Goal: Information Seeking & Learning: Learn about a topic

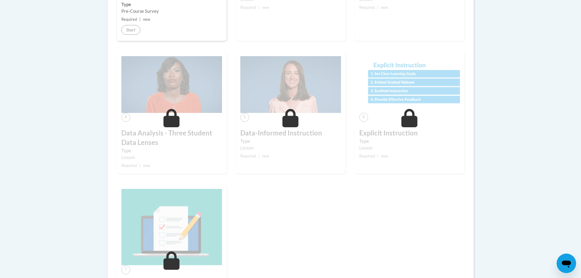
scroll to position [336, 0]
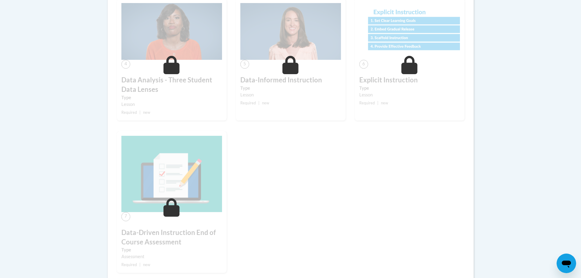
click at [267, 165] on div "1 Pre-Course Survey for Data-Driven Instruction Type Pre-Course Survey Required…" at bounding box center [290, 67] width 357 height 434
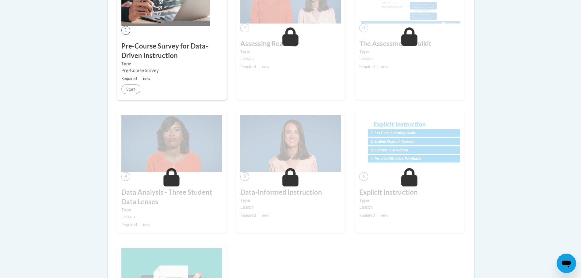
scroll to position [214, 0]
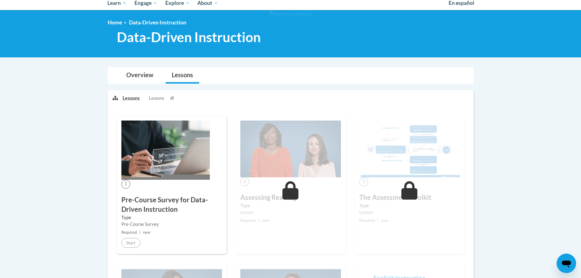
scroll to position [29, 0]
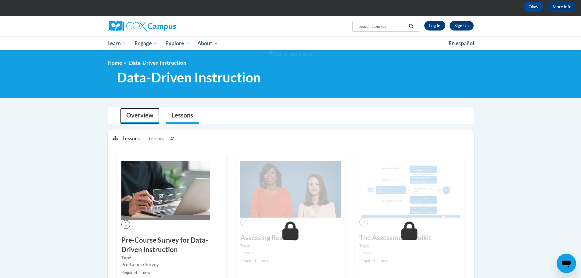
click at [128, 119] on link "Overview" at bounding box center [139, 116] width 39 height 16
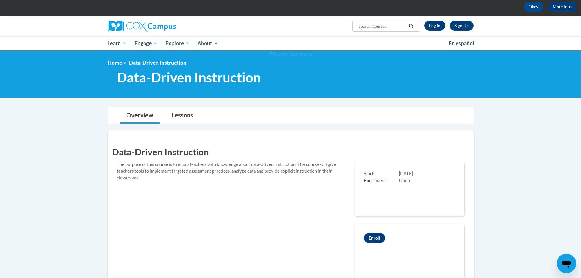
click at [128, 32] on div at bounding box center [165, 26] width 125 height 20
click at [128, 27] on img at bounding box center [142, 26] width 68 height 11
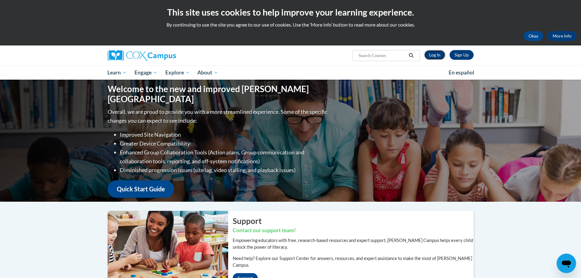
click at [433, 55] on link "Log In" at bounding box center [434, 55] width 21 height 10
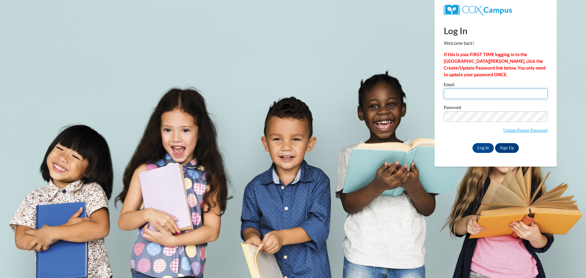
click at [464, 94] on input "Email" at bounding box center [496, 93] width 104 height 10
type input "clee@ymcalouisville.org"
click at [486, 146] on input "Log In" at bounding box center [482, 148] width 21 height 10
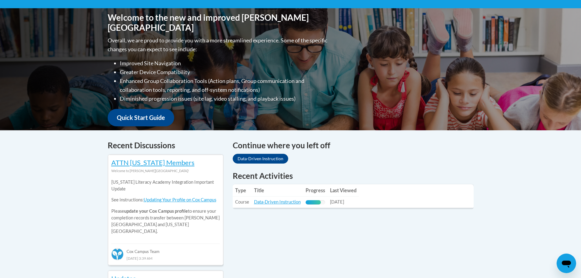
scroll to position [214, 0]
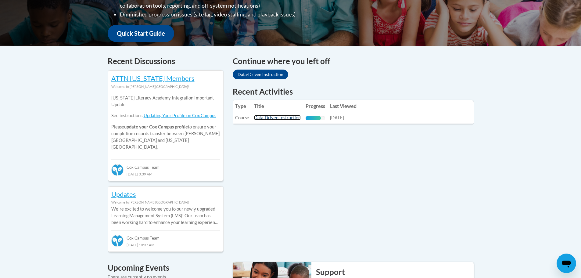
click at [279, 119] on link "Data-Driven Instruction" at bounding box center [277, 117] width 47 height 5
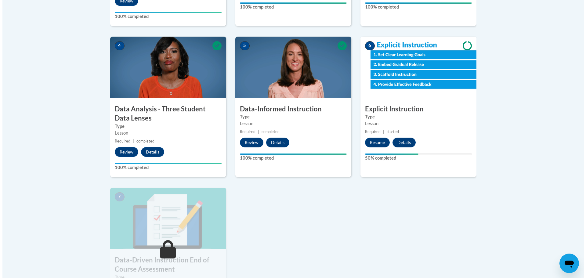
scroll to position [366, 0]
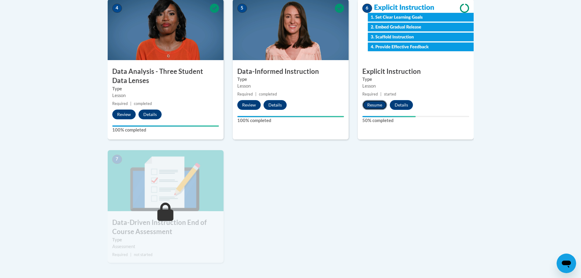
click at [383, 107] on button "Resume" at bounding box center [375, 105] width 25 height 10
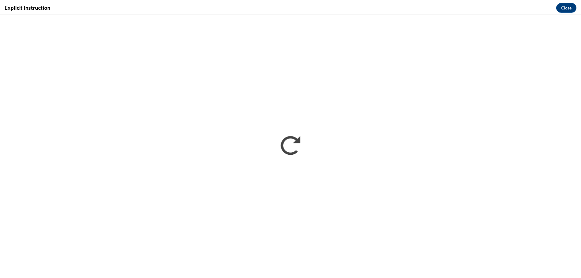
scroll to position [0, 0]
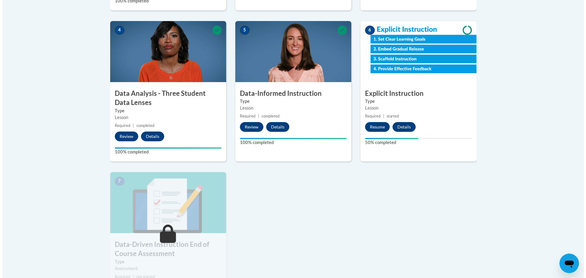
scroll to position [336, 0]
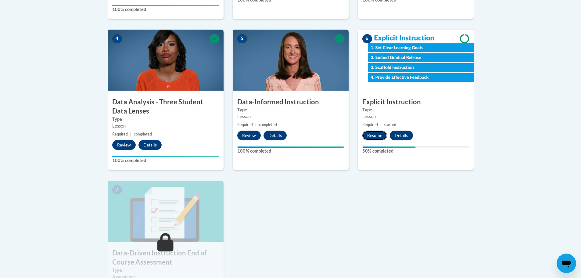
click at [370, 137] on button "Resume" at bounding box center [375, 136] width 25 height 10
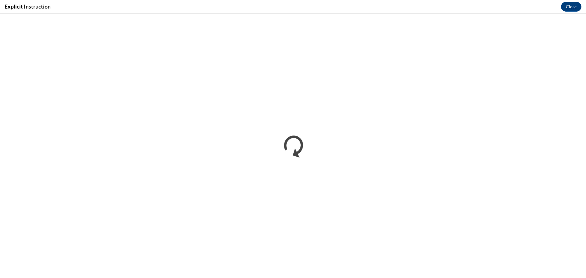
scroll to position [0, 0]
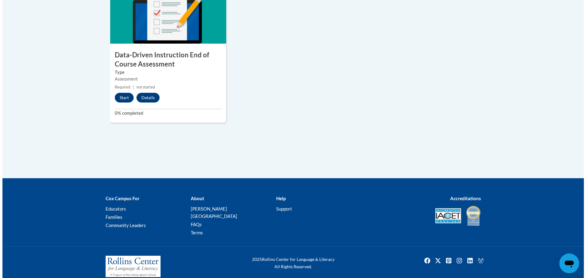
scroll to position [535, 0]
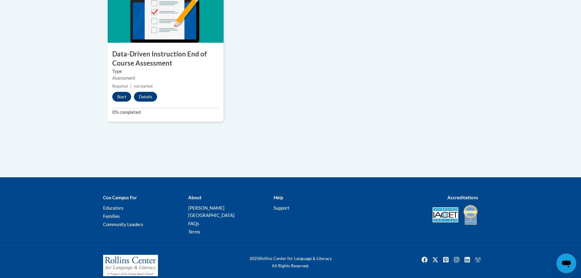
click at [113, 90] on div "7 Data-Driven Instruction End of Course Assessment Type Assessment Required | n…" at bounding box center [166, 52] width 116 height 140
click at [119, 95] on button "Start" at bounding box center [121, 97] width 19 height 10
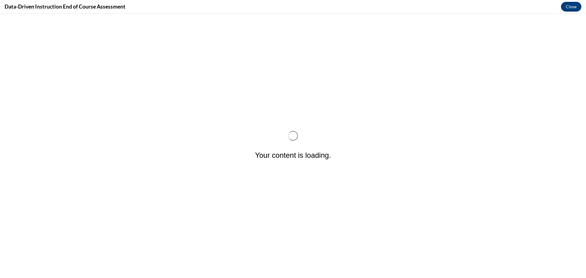
scroll to position [0, 0]
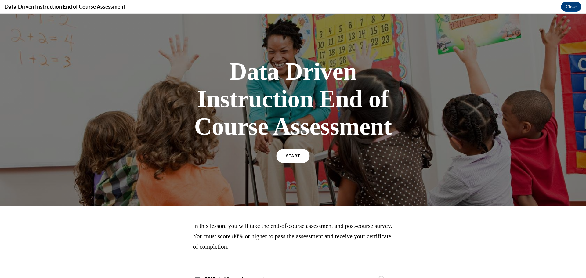
click at [287, 155] on span "START" at bounding box center [293, 156] width 14 height 5
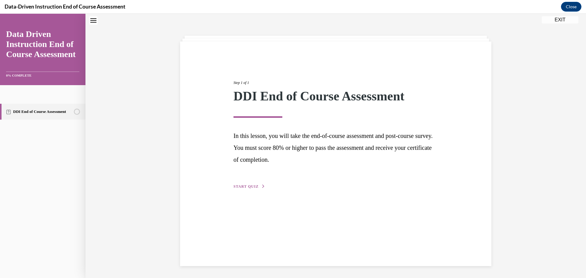
scroll to position [19, 0]
click at [243, 182] on div "Step 1 of 1 DDI End of Course Assessment In this lesson, you will take the end-…" at bounding box center [336, 128] width 214 height 124
click at [238, 188] on span "START QUIZ" at bounding box center [245, 186] width 25 height 4
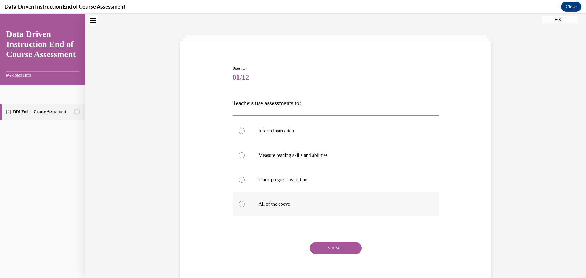
click at [272, 204] on p "All of the above" at bounding box center [340, 204] width 165 height 6
click at [245, 204] on input "All of the above" at bounding box center [242, 204] width 6 height 6
radio input "true"
click at [317, 244] on button "SUBMIT" at bounding box center [336, 248] width 52 height 12
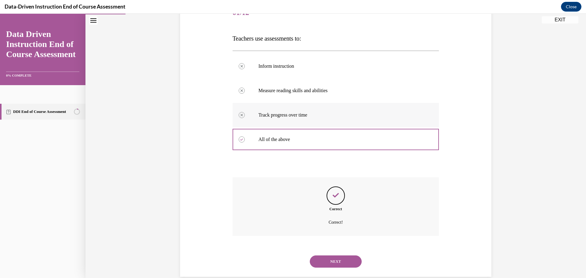
scroll to position [95, 0]
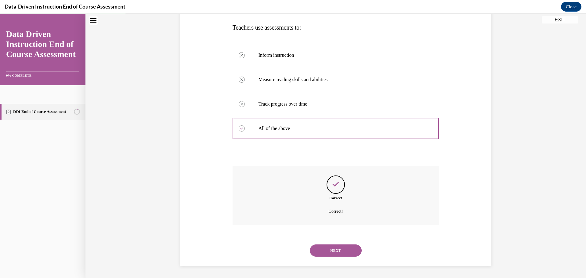
click at [315, 253] on button "NEXT" at bounding box center [336, 250] width 52 height 12
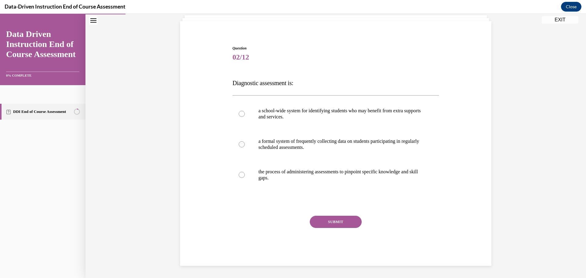
click at [315, 96] on div "a school-wide system for identifying students who may benefit from extra suppor…" at bounding box center [336, 144] width 207 height 98
click at [307, 117] on p "a school-wide system for identifying students who may benefit from extra suppor…" at bounding box center [340, 114] width 165 height 12
click at [245, 117] on input "a school-wide system for identifying students who may benefit from extra suppor…" at bounding box center [242, 114] width 6 height 6
radio input "true"
click at [331, 225] on button "SUBMIT" at bounding box center [336, 222] width 52 height 12
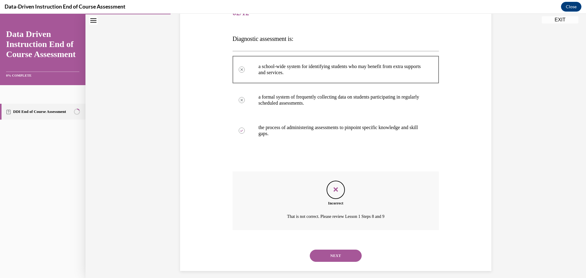
scroll to position [89, 0]
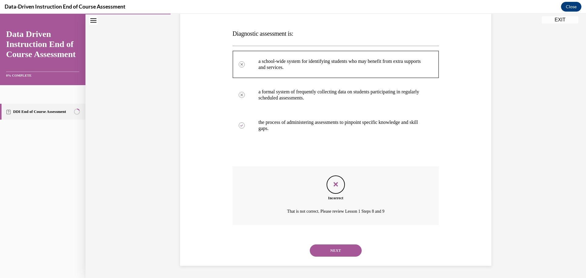
click at [338, 262] on div "NEXT" at bounding box center [336, 250] width 207 height 24
click at [338, 253] on button "NEXT" at bounding box center [336, 250] width 52 height 12
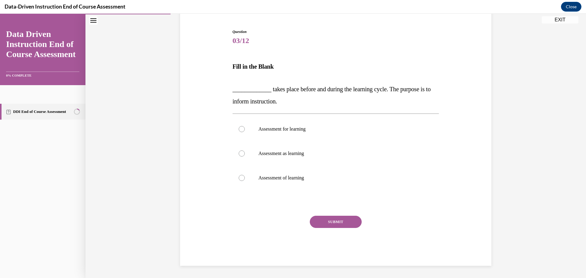
scroll to position [56, 0]
click at [303, 183] on label "Assessment of learning" at bounding box center [336, 178] width 207 height 24
click at [245, 181] on input "Assessment of learning" at bounding box center [242, 178] width 6 height 6
radio input "true"
click at [342, 223] on button "SUBMIT" at bounding box center [336, 222] width 52 height 12
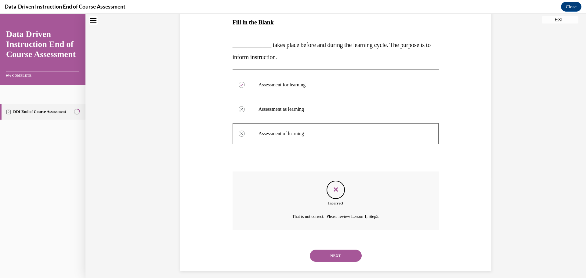
scroll to position [105, 0]
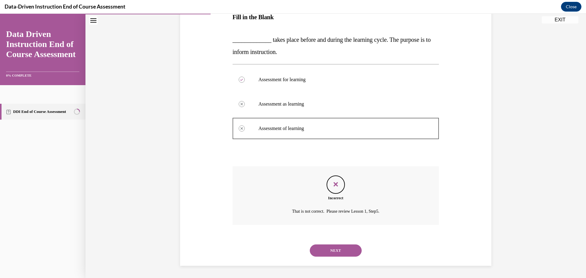
click at [335, 257] on div "NEXT" at bounding box center [336, 250] width 207 height 24
click at [336, 255] on button "NEXT" at bounding box center [336, 250] width 52 height 12
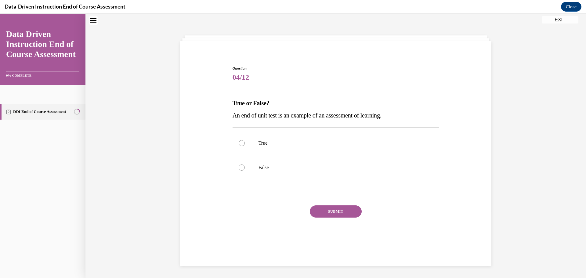
scroll to position [19, 0]
click at [291, 149] on label "True" at bounding box center [336, 143] width 207 height 24
click at [245, 146] on input "True" at bounding box center [242, 143] width 6 height 6
radio input "true"
click at [321, 211] on button "SUBMIT" at bounding box center [336, 211] width 52 height 12
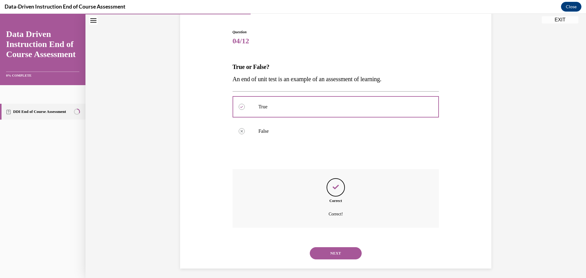
scroll to position [58, 0]
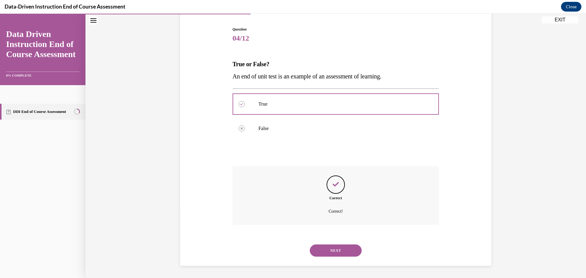
click at [313, 245] on button "NEXT" at bounding box center [336, 250] width 52 height 12
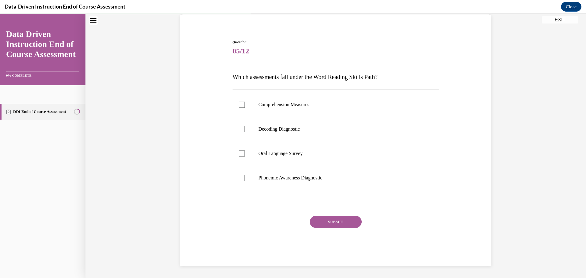
scroll to position [19, 0]
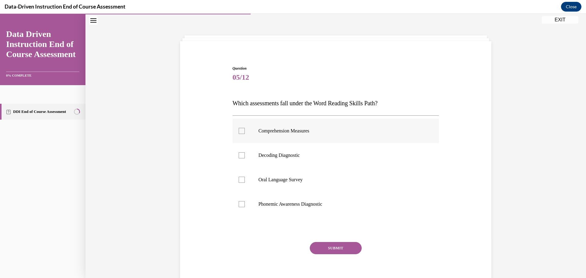
click at [284, 133] on p "Comprehension Measures" at bounding box center [340, 131] width 165 height 6
click at [245, 133] on input "Comprehension Measures" at bounding box center [242, 131] width 6 height 6
checkbox input "true"
click at [316, 245] on button "SUBMIT" at bounding box center [336, 248] width 52 height 12
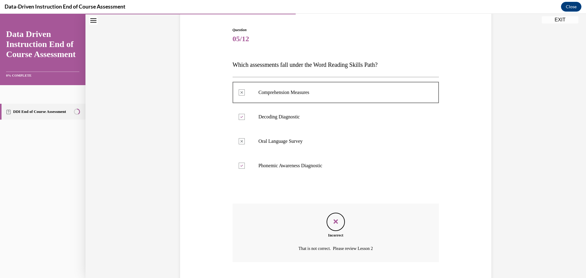
scroll to position [95, 0]
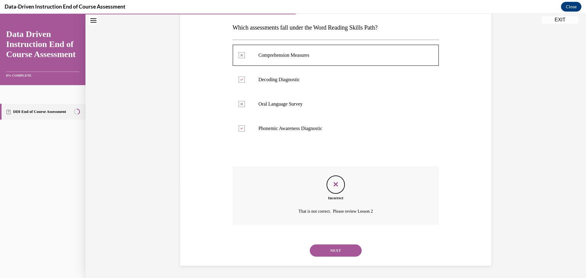
click at [327, 251] on button "NEXT" at bounding box center [336, 250] width 52 height 12
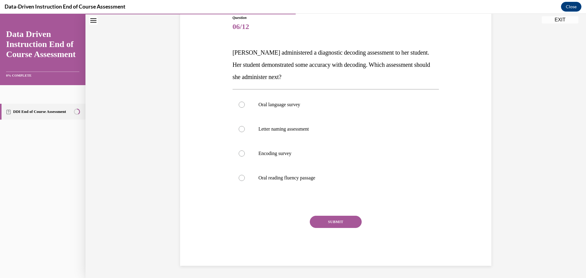
scroll to position [68, 0]
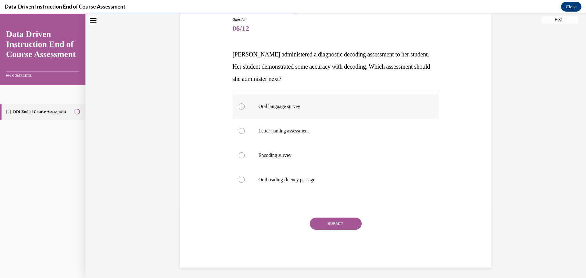
click at [305, 107] on p "Oral language survey" at bounding box center [340, 106] width 165 height 6
click at [245, 107] on input "Oral language survey" at bounding box center [242, 106] width 6 height 6
radio input "true"
click at [319, 227] on button "SUBMIT" at bounding box center [336, 224] width 52 height 12
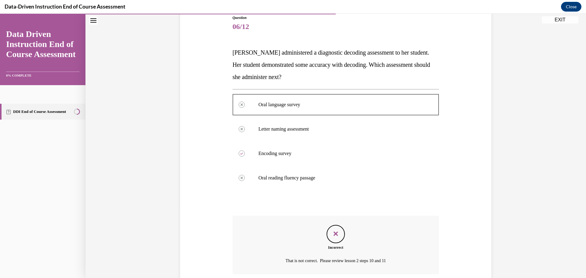
scroll to position [119, 0]
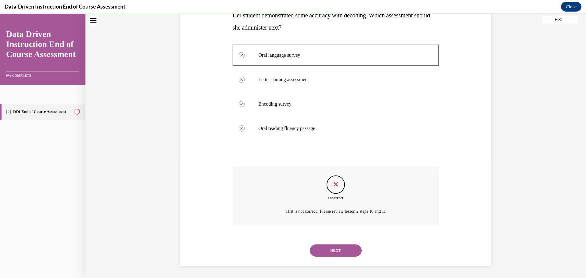
click at [324, 249] on button "NEXT" at bounding box center [336, 250] width 52 height 12
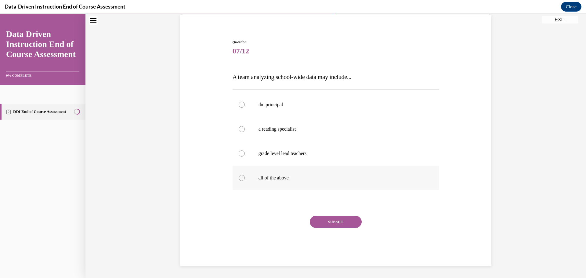
click at [274, 175] on p "all of the above" at bounding box center [340, 178] width 165 height 6
click at [245, 175] on input "all of the above" at bounding box center [242, 178] width 6 height 6
radio input "true"
click at [345, 222] on button "SUBMIT" at bounding box center [336, 222] width 52 height 12
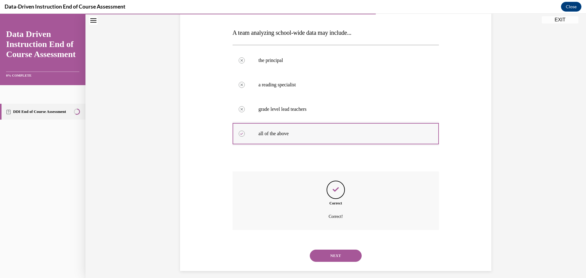
scroll to position [95, 0]
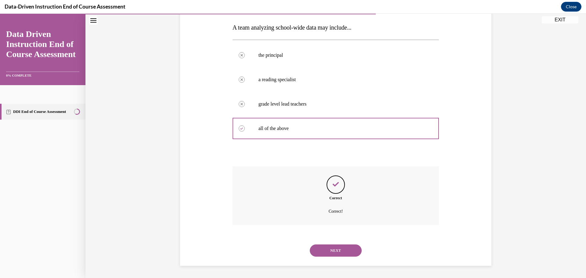
click at [330, 249] on button "NEXT" at bounding box center [336, 250] width 52 height 12
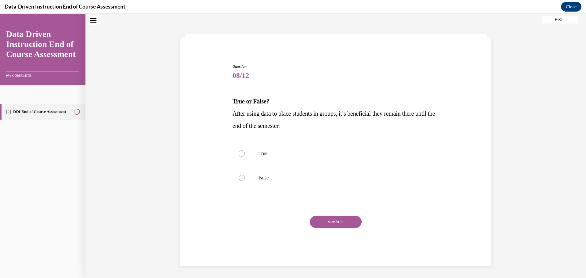
drag, startPoint x: 273, startPoint y: 176, endPoint x: 326, endPoint y: 233, distance: 76.9
click at [273, 177] on p "False" at bounding box center [340, 178] width 165 height 6
click at [245, 177] on input "False" at bounding box center [242, 178] width 6 height 6
radio input "true"
click at [347, 219] on button "SUBMIT" at bounding box center [336, 222] width 52 height 12
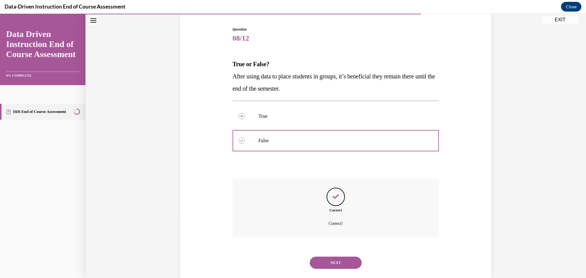
scroll to position [70, 0]
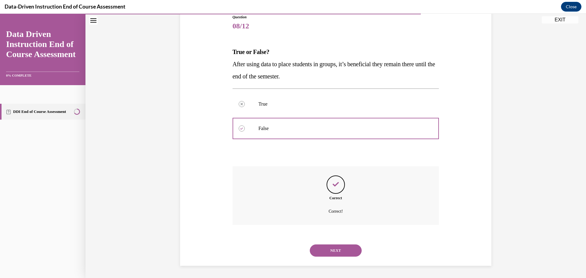
click at [318, 251] on button "NEXT" at bounding box center [336, 250] width 52 height 12
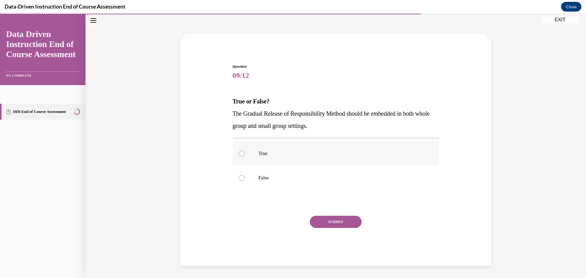
click at [255, 150] on label "True" at bounding box center [336, 153] width 207 height 24
click at [245, 150] on input "True" at bounding box center [242, 153] width 6 height 6
radio input "true"
click at [323, 223] on button "SUBMIT" at bounding box center [336, 222] width 52 height 12
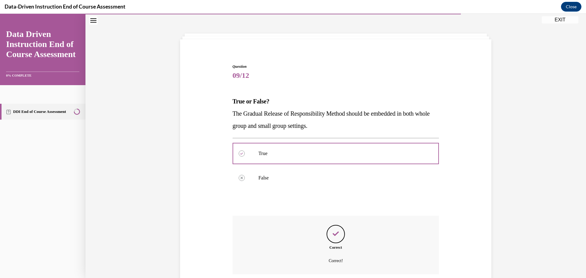
scroll to position [70, 0]
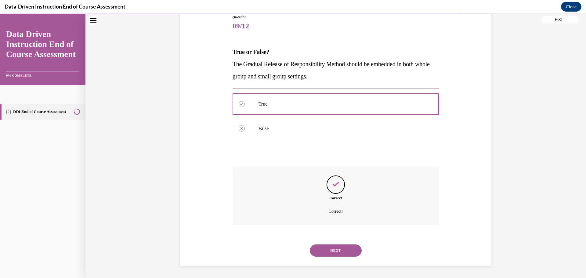
click at [316, 254] on button "NEXT" at bounding box center [336, 250] width 52 height 12
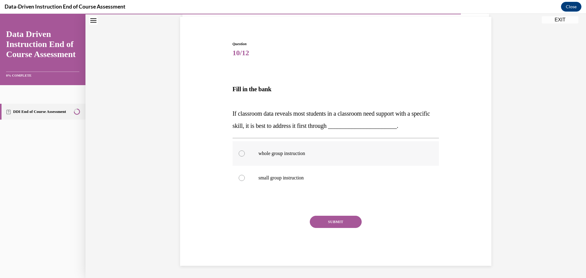
click at [265, 154] on p "whole group instruction" at bounding box center [340, 153] width 165 height 6
click at [245, 154] on input "whole group instruction" at bounding box center [242, 153] width 6 height 6
radio input "true"
click at [356, 222] on button "SUBMIT" at bounding box center [336, 222] width 52 height 12
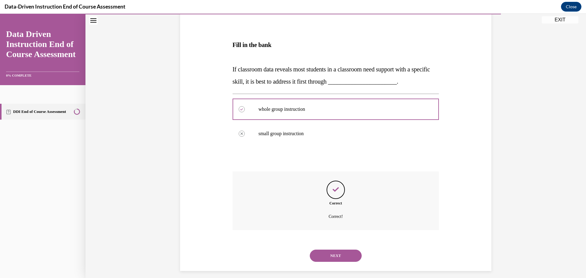
scroll to position [93, 0]
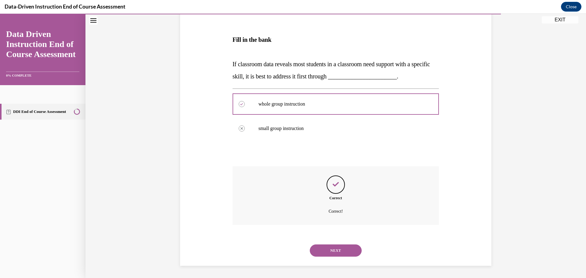
click at [330, 256] on button "NEXT" at bounding box center [336, 250] width 52 height 12
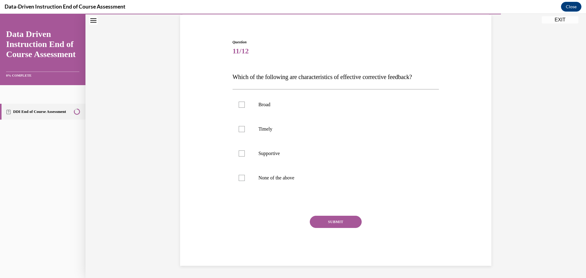
scroll to position [45, 0]
click at [278, 133] on label "Timely" at bounding box center [336, 129] width 207 height 24
click at [245, 132] on input "Timely" at bounding box center [242, 129] width 6 height 6
checkbox input "true"
click at [280, 152] on p "Supportive" at bounding box center [340, 153] width 165 height 6
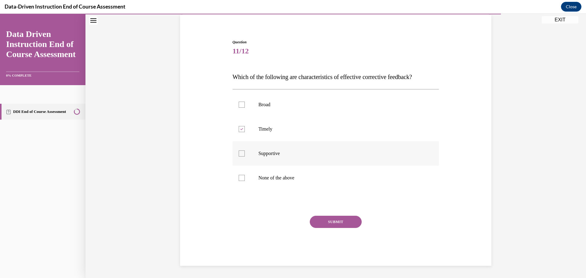
click at [245, 152] on input "Supportive" at bounding box center [242, 153] width 6 height 6
checkbox input "true"
click at [330, 218] on button "SUBMIT" at bounding box center [336, 222] width 52 height 12
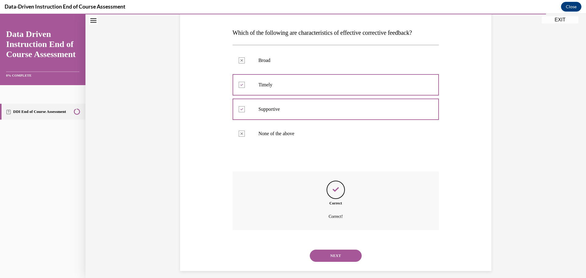
scroll to position [95, 0]
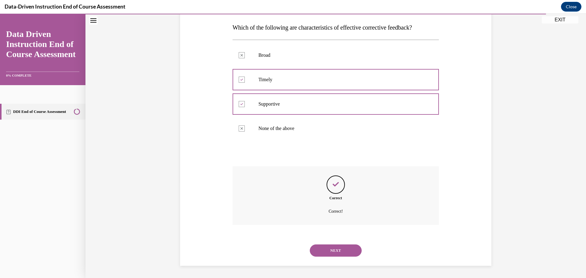
click at [337, 254] on button "NEXT" at bounding box center [336, 250] width 52 height 12
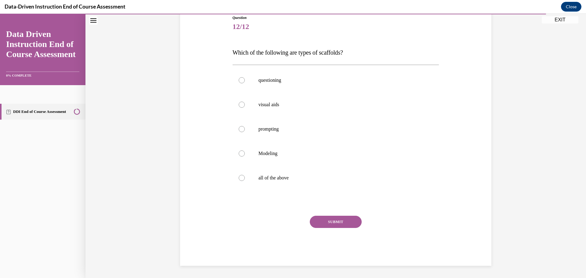
scroll to position [68, 0]
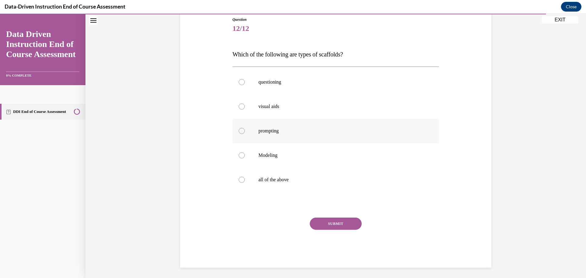
click at [280, 133] on p "prompting" at bounding box center [340, 131] width 165 height 6
click at [245, 133] on input "prompting" at bounding box center [242, 131] width 6 height 6
radio input "true"
click at [285, 189] on label "all of the above" at bounding box center [336, 180] width 207 height 24
click at [245, 183] on input "all of the above" at bounding box center [242, 180] width 6 height 6
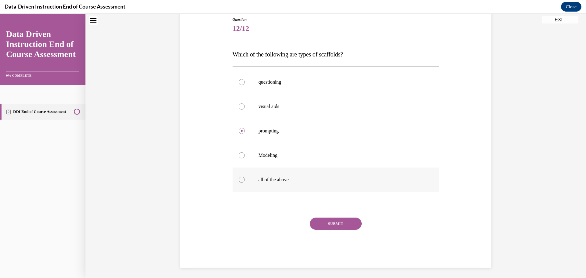
radio input "true"
click at [344, 223] on button "SUBMIT" at bounding box center [336, 224] width 52 height 12
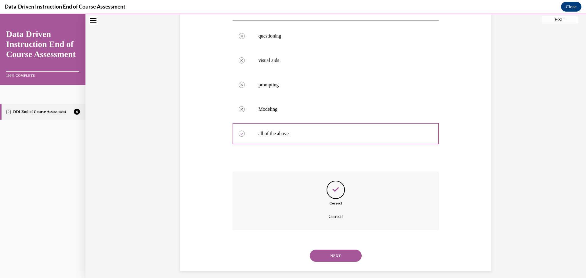
scroll to position [119, 0]
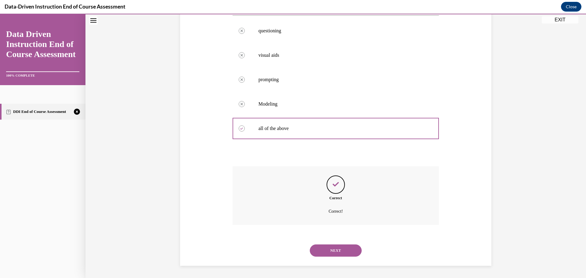
click at [336, 232] on div "Correct Correct!" at bounding box center [336, 200] width 207 height 68
click at [327, 246] on button "NEXT" at bounding box center [336, 250] width 52 height 12
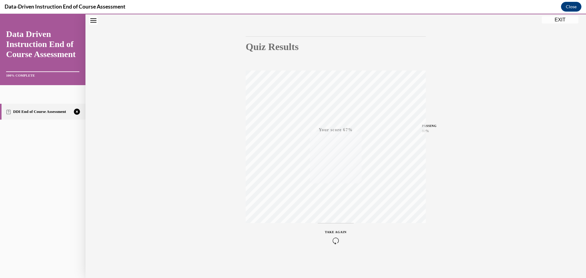
click at [334, 240] on icon "button" at bounding box center [336, 240] width 22 height 7
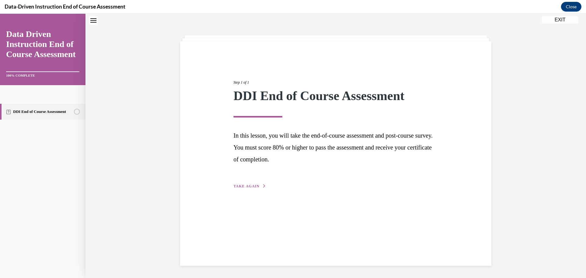
scroll to position [19, 0]
click at [246, 180] on div "Step 1 of 1 DDI End of Course Assessment In this lesson, you will take the end-…" at bounding box center [336, 128] width 214 height 124
click at [242, 189] on div "Step 1 of 1 DDI End of Course Assessment In this lesson, you will take the end-…" at bounding box center [336, 128] width 214 height 124
click at [241, 186] on span "TAKE AGAIN" at bounding box center [246, 186] width 26 height 4
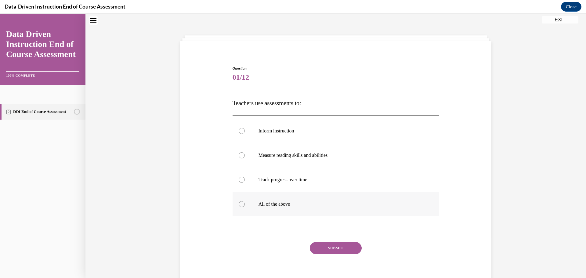
click at [292, 201] on label "All of the above" at bounding box center [336, 204] width 207 height 24
click at [245, 201] on input "All of the above" at bounding box center [242, 204] width 6 height 6
radio input "true"
click at [341, 246] on button "SUBMIT" at bounding box center [336, 248] width 52 height 12
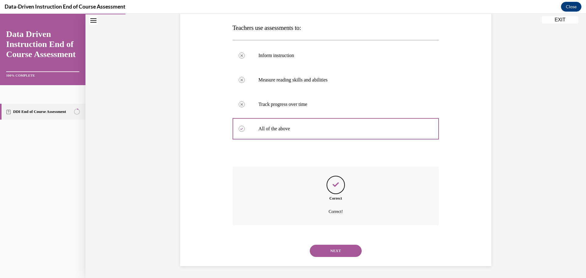
scroll to position [95, 0]
click at [317, 248] on button "NEXT" at bounding box center [336, 250] width 52 height 12
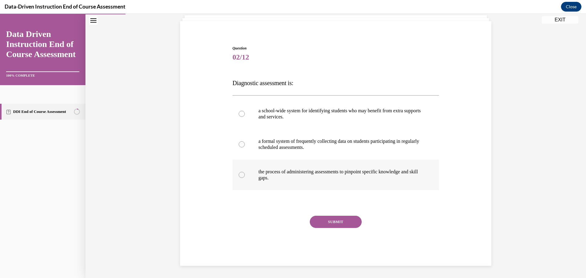
click at [341, 172] on p "the process of administering assessments to pinpoint specific knowledge and ski…" at bounding box center [340, 175] width 165 height 12
click at [245, 172] on input "the process of administering assessments to pinpoint specific knowledge and ski…" at bounding box center [242, 175] width 6 height 6
radio input "true"
click at [344, 221] on button "SUBMIT" at bounding box center [336, 222] width 52 height 12
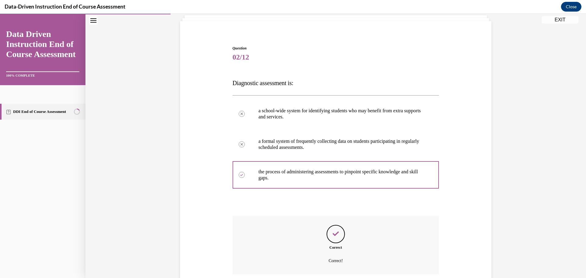
scroll to position [89, 0]
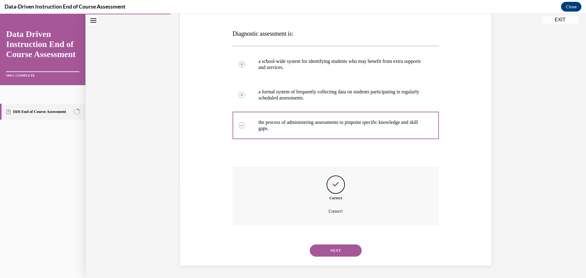
click at [335, 243] on div "NEXT" at bounding box center [336, 250] width 207 height 24
click at [335, 250] on button "NEXT" at bounding box center [336, 250] width 52 height 12
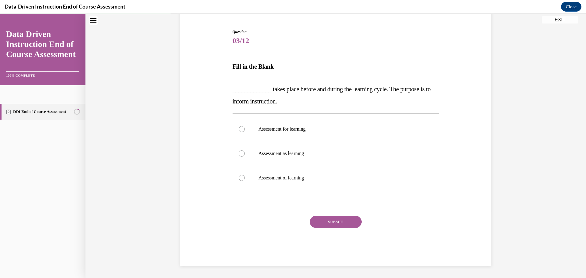
scroll to position [56, 0]
click at [313, 133] on label "Assessment for learning" at bounding box center [336, 129] width 207 height 24
click at [245, 132] on input "Assessment for learning" at bounding box center [242, 129] width 6 height 6
radio input "true"
click at [322, 221] on button "SUBMIT" at bounding box center [336, 222] width 52 height 12
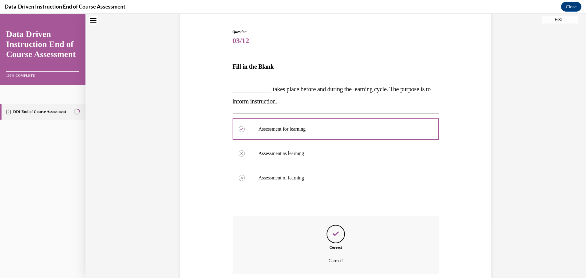
scroll to position [105, 0]
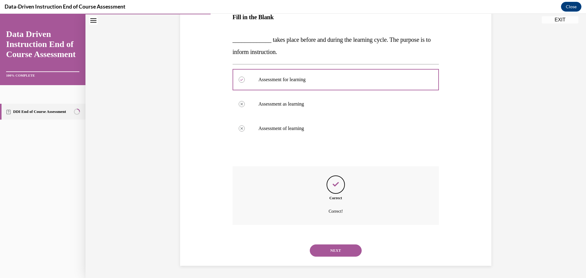
click at [337, 244] on button "NEXT" at bounding box center [336, 250] width 52 height 12
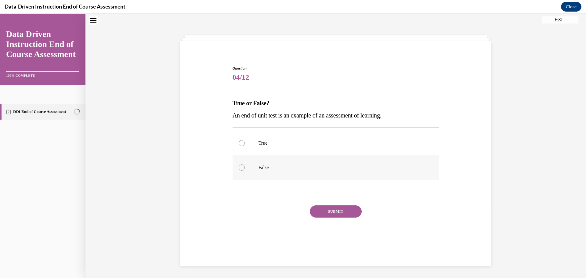
drag, startPoint x: 269, startPoint y: 164, endPoint x: 279, endPoint y: 170, distance: 11.1
click at [269, 164] on label "False" at bounding box center [336, 167] width 207 height 24
click at [245, 164] on input "False" at bounding box center [242, 167] width 6 height 6
radio input "true"
click at [333, 204] on div "Question 04/12 True or False? An end of unit test is an example of an assessmen…" at bounding box center [336, 161] width 207 height 190
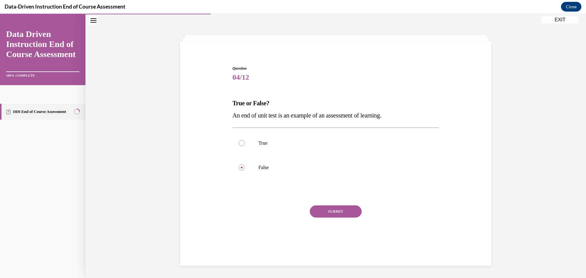
click at [331, 210] on button "SUBMIT" at bounding box center [336, 211] width 52 height 12
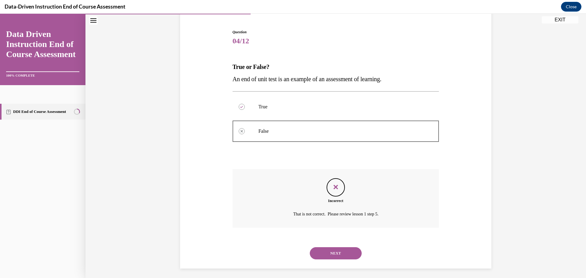
scroll to position [58, 0]
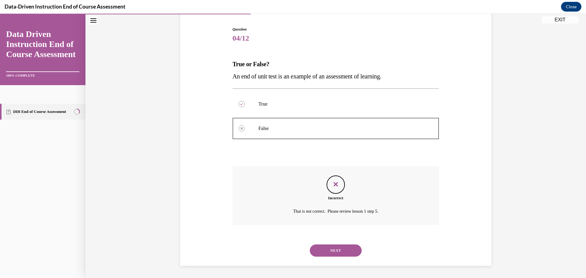
click at [319, 252] on button "NEXT" at bounding box center [336, 250] width 52 height 12
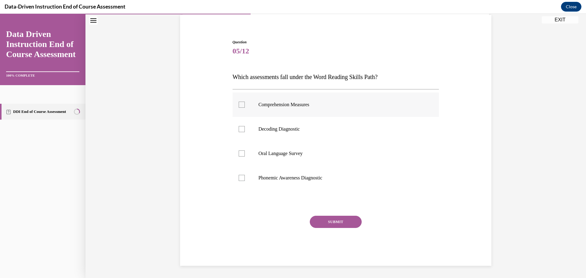
scroll to position [19, 0]
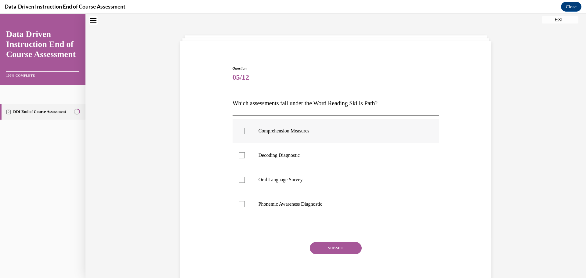
click at [281, 135] on label "Comprehension Measures" at bounding box center [336, 131] width 207 height 24
click at [245, 134] on input "Comprehension Measures" at bounding box center [242, 131] width 6 height 6
checkbox input "true"
click at [275, 155] on p "Decoding Diagnostic" at bounding box center [340, 155] width 165 height 6
click at [245, 155] on input "Decoding Diagnostic" at bounding box center [242, 155] width 6 height 6
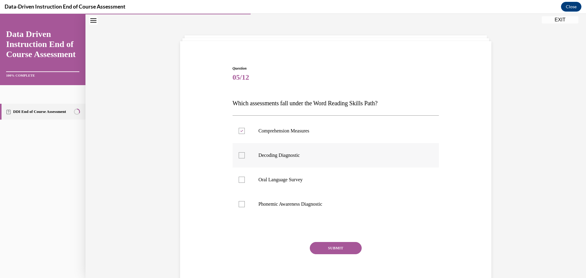
checkbox input "true"
click at [272, 203] on p "Phonemic Awareness Diagnostic" at bounding box center [340, 204] width 165 height 6
click at [245, 203] on input "Phonemic Awareness Diagnostic" at bounding box center [242, 204] width 6 height 6
checkbox input "true"
click at [338, 247] on button "SUBMIT" at bounding box center [336, 248] width 52 height 12
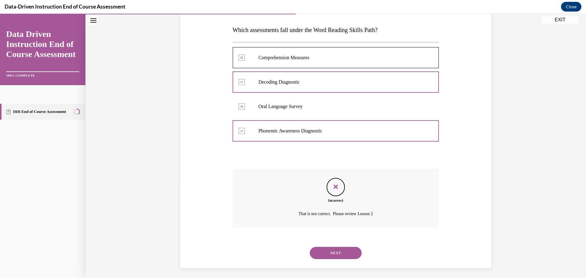
scroll to position [95, 0]
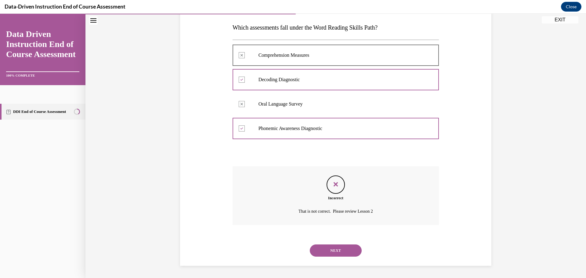
click at [342, 253] on button "NEXT" at bounding box center [336, 250] width 52 height 12
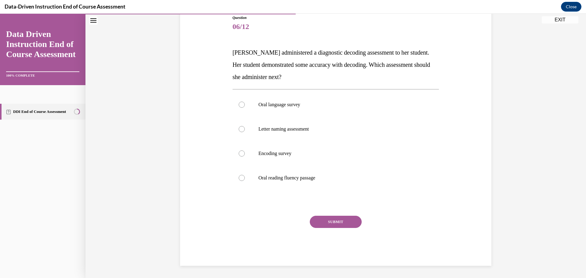
scroll to position [68, 0]
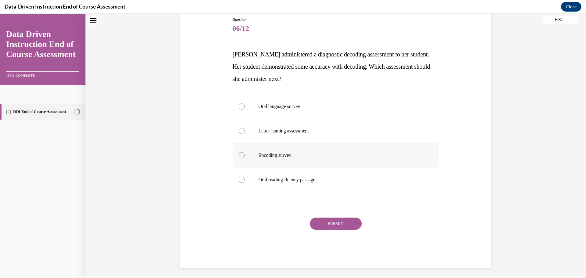
click at [293, 157] on p "Encoding survey" at bounding box center [340, 155] width 165 height 6
click at [245, 157] on input "Encoding survey" at bounding box center [242, 155] width 6 height 6
radio input "true"
click at [325, 223] on button "SUBMIT" at bounding box center [336, 224] width 52 height 12
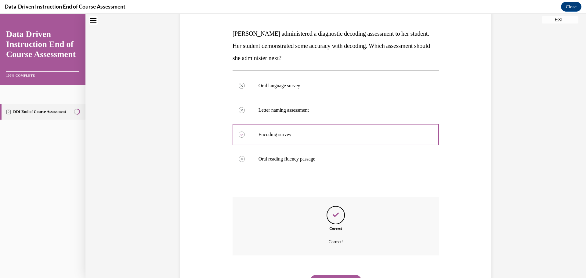
scroll to position [58, 0]
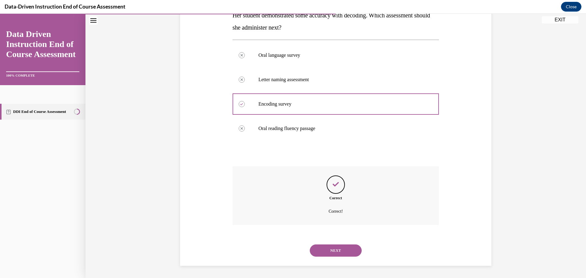
click at [336, 252] on button "NEXT" at bounding box center [336, 250] width 52 height 12
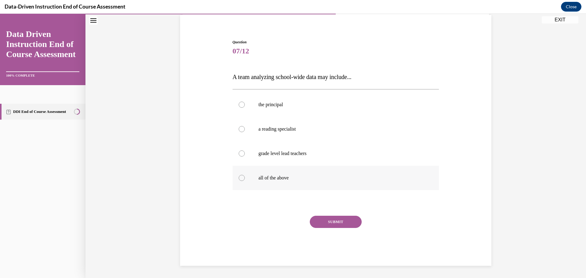
click at [266, 172] on label "all of the above" at bounding box center [336, 178] width 207 height 24
click at [260, 183] on label "all of the above" at bounding box center [336, 178] width 207 height 24
click at [245, 181] on input "all of the above" at bounding box center [242, 178] width 6 height 6
radio input "true"
click at [331, 223] on button "SUBMIT" at bounding box center [336, 222] width 52 height 12
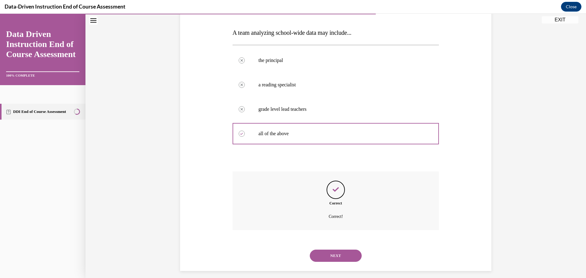
scroll to position [95, 0]
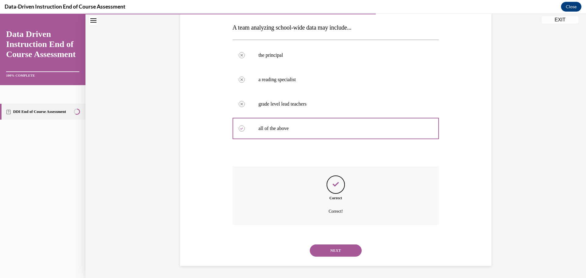
click at [334, 254] on button "NEXT" at bounding box center [336, 250] width 52 height 12
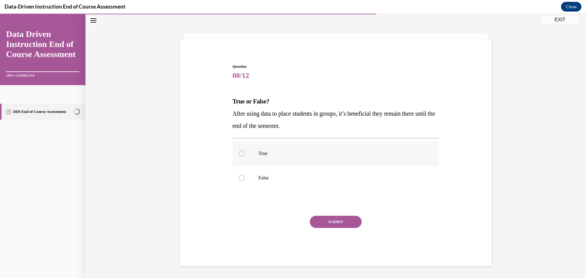
click at [272, 151] on p "True" at bounding box center [340, 153] width 165 height 6
click at [245, 151] on input "True" at bounding box center [242, 153] width 6 height 6
radio input "true"
click at [320, 224] on button "SUBMIT" at bounding box center [336, 222] width 52 height 12
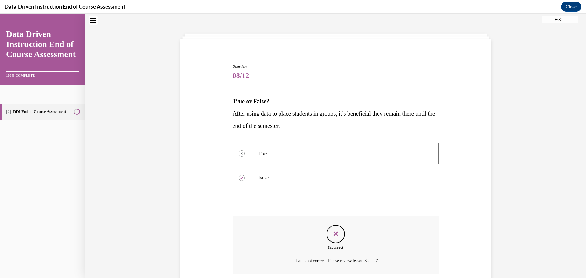
scroll to position [70, 0]
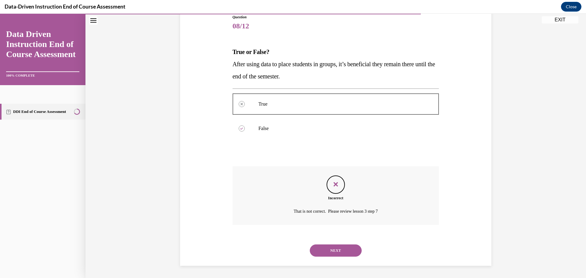
click at [334, 253] on button "NEXT" at bounding box center [336, 250] width 52 height 12
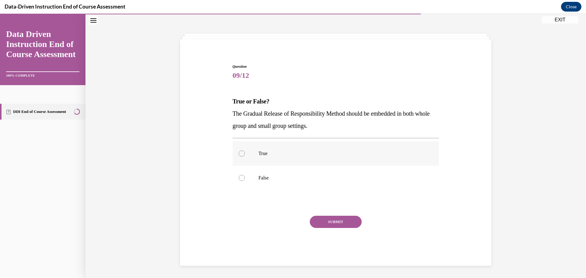
click at [259, 152] on p "True" at bounding box center [340, 153] width 165 height 6
click at [245, 152] on input "True" at bounding box center [242, 153] width 6 height 6
radio input "true"
click at [340, 219] on button "SUBMIT" at bounding box center [336, 222] width 52 height 12
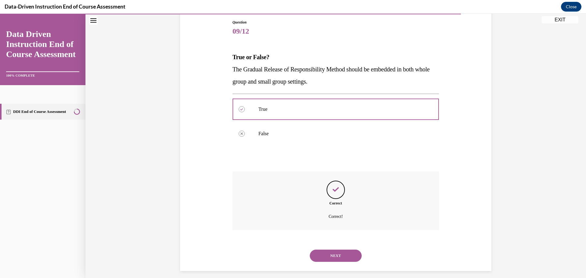
scroll to position [70, 0]
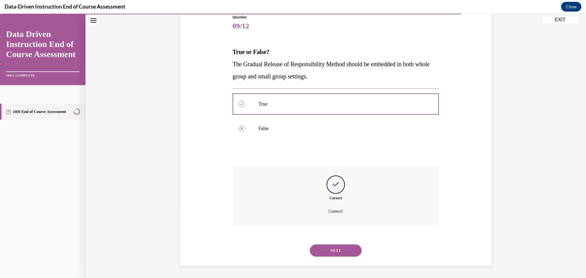
click at [348, 255] on button "NEXT" at bounding box center [336, 250] width 52 height 12
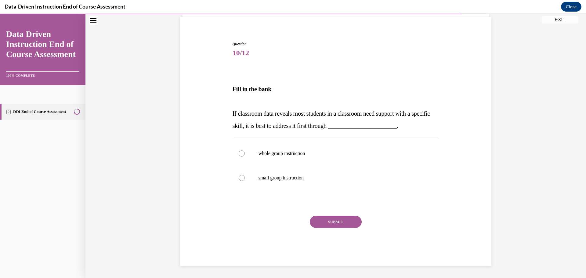
scroll to position [44, 0]
click at [302, 157] on label "whole group instruction" at bounding box center [336, 153] width 207 height 24
click at [245, 157] on input "whole group instruction" at bounding box center [242, 153] width 6 height 6
radio input "true"
click at [349, 220] on button "SUBMIT" at bounding box center [336, 222] width 52 height 12
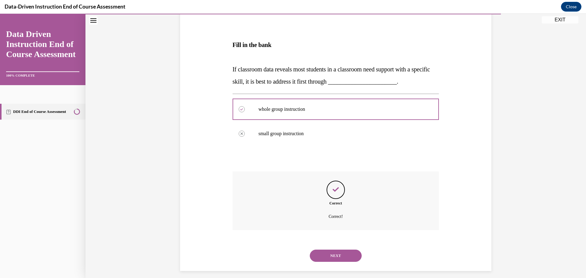
scroll to position [93, 0]
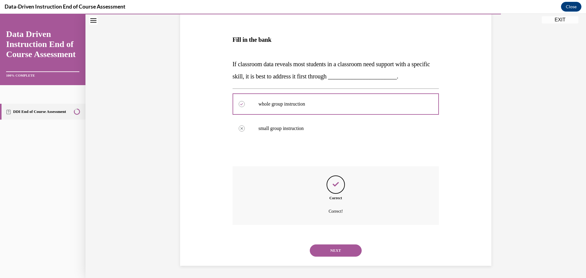
click at [328, 249] on button "NEXT" at bounding box center [336, 250] width 52 height 12
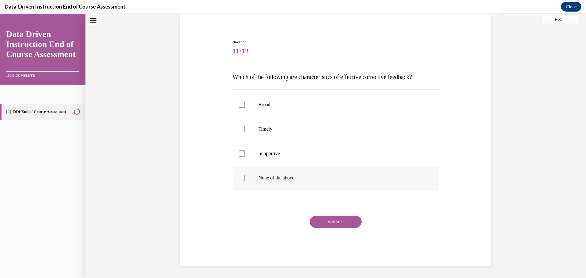
click at [283, 174] on label "None of the above" at bounding box center [336, 178] width 207 height 24
click at [245, 175] on input "None of the above" at bounding box center [242, 178] width 6 height 6
checkbox input "true"
click at [292, 157] on label "Supportive" at bounding box center [336, 153] width 207 height 24
click at [245, 157] on input "Supportive" at bounding box center [242, 153] width 6 height 6
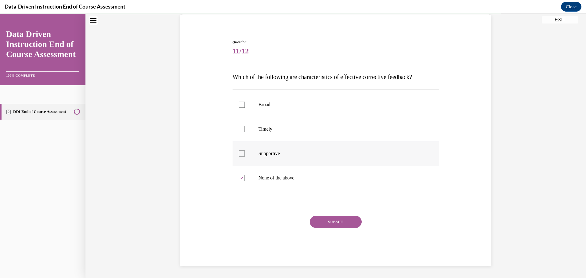
checkbox input "true"
click at [274, 131] on p "Timely" at bounding box center [340, 129] width 165 height 6
click at [245, 131] on input "Timely" at bounding box center [242, 129] width 6 height 6
checkbox input "true"
click at [295, 184] on label "None of the above" at bounding box center [336, 178] width 207 height 24
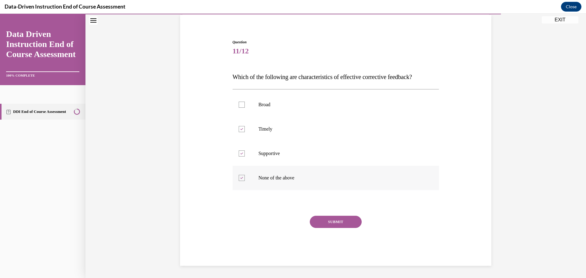
click at [245, 181] on input "None of the above" at bounding box center [242, 178] width 6 height 6
click at [295, 184] on label "None of the above" at bounding box center [336, 178] width 207 height 24
click at [245, 181] on input "None of the above" at bounding box center [242, 178] width 6 height 6
checkbox input "true"
click at [242, 132] on label "Timely" at bounding box center [336, 129] width 207 height 24
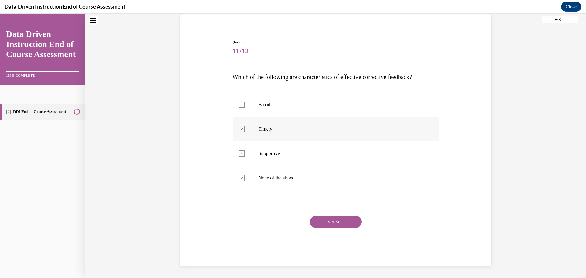
click at [242, 132] on input "Timely" at bounding box center [242, 129] width 6 height 6
checkbox input "false"
click at [242, 153] on div at bounding box center [242, 153] width 6 height 6
click at [242, 153] on input "Supportive" at bounding box center [242, 153] width 6 height 6
checkbox input "false"
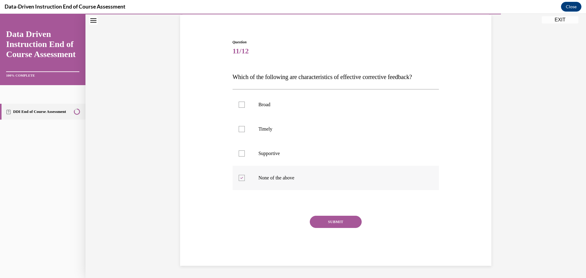
click at [263, 175] on p "None of the above" at bounding box center [340, 178] width 165 height 6
click at [245, 175] on input "None of the above" at bounding box center [242, 178] width 6 height 6
checkbox input "false"
click at [260, 152] on p "Supportive" at bounding box center [340, 153] width 165 height 6
click at [245, 152] on input "Supportive" at bounding box center [242, 153] width 6 height 6
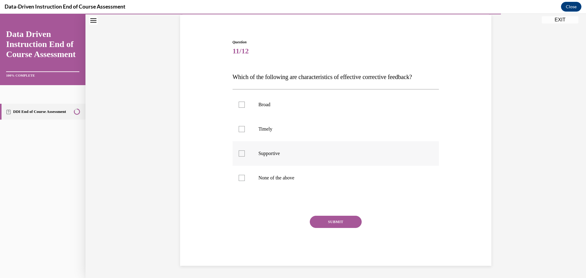
checkbox input "true"
click at [266, 132] on label "Timely" at bounding box center [336, 129] width 207 height 24
click at [245, 132] on input "Timely" at bounding box center [242, 129] width 6 height 6
checkbox input "true"
click at [323, 224] on button "SUBMIT" at bounding box center [336, 222] width 52 height 12
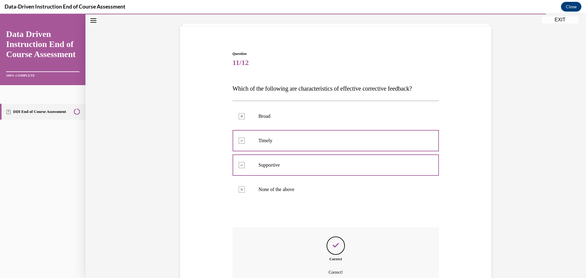
scroll to position [95, 0]
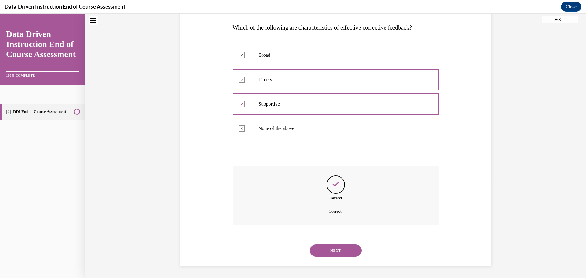
click at [330, 250] on button "NEXT" at bounding box center [336, 250] width 52 height 12
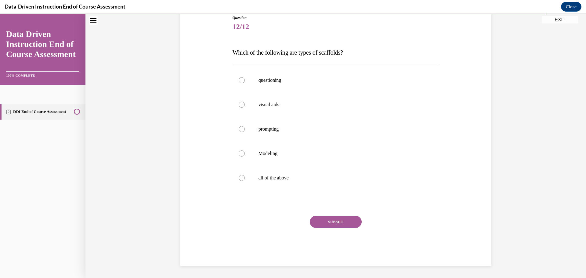
scroll to position [68, 0]
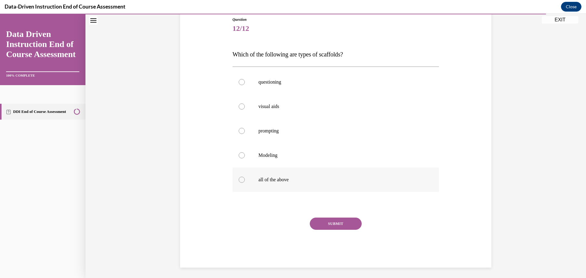
click at [275, 181] on p "all of the above" at bounding box center [340, 180] width 165 height 6
click at [245, 181] on input "all of the above" at bounding box center [242, 180] width 6 height 6
radio input "true"
click at [324, 223] on button "SUBMIT" at bounding box center [336, 224] width 52 height 12
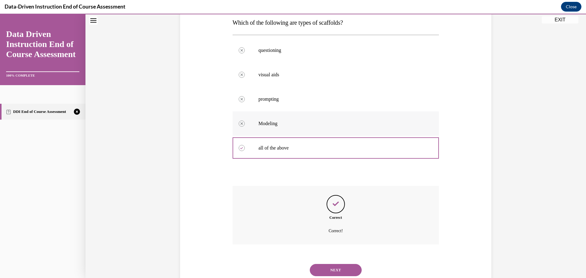
scroll to position [58, 0]
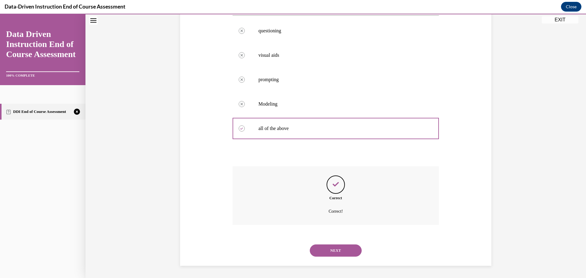
click at [342, 251] on button "NEXT" at bounding box center [336, 250] width 52 height 12
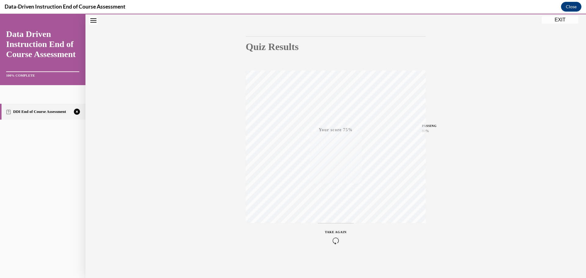
click at [337, 235] on div "TAKE AGAIN" at bounding box center [336, 237] width 22 height 14
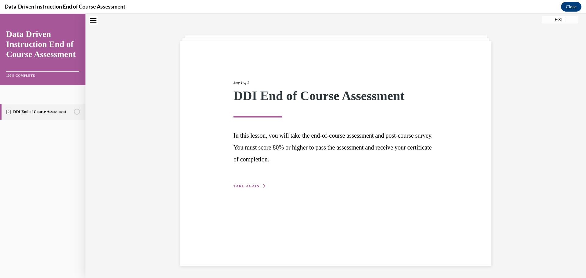
click at [237, 190] on div "Step 1 of 1 DDI End of Course Assessment In this lesson, you will take the end-…" at bounding box center [335, 153] width 311 height 225
click at [236, 188] on span "TAKE AGAIN" at bounding box center [246, 186] width 26 height 4
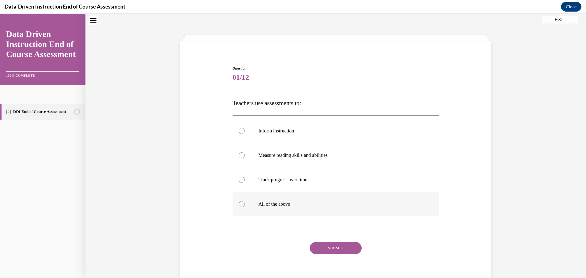
click at [288, 205] on p "All of the above" at bounding box center [340, 204] width 165 height 6
click at [245, 205] on input "All of the above" at bounding box center [242, 204] width 6 height 6
radio input "true"
click at [320, 248] on button "SUBMIT" at bounding box center [336, 248] width 52 height 12
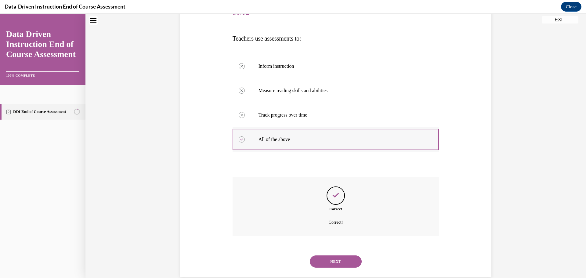
scroll to position [95, 0]
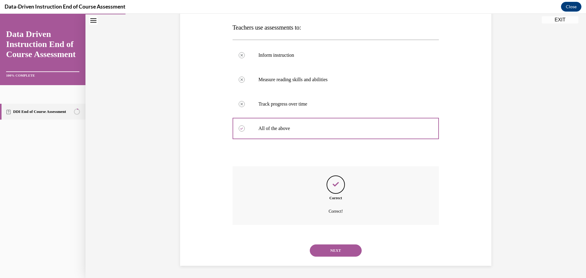
click at [346, 252] on button "NEXT" at bounding box center [336, 250] width 52 height 12
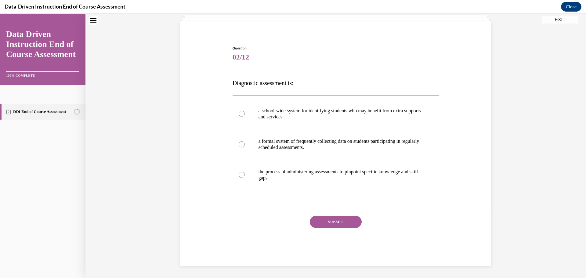
scroll to position [39, 0]
click at [288, 185] on label "the process of administering assessments to pinpoint specific knowledge and ski…" at bounding box center [336, 175] width 207 height 31
click at [245, 178] on input "the process of administering assessments to pinpoint specific knowledge and ski…" at bounding box center [242, 175] width 6 height 6
radio input "true"
click at [333, 225] on button "SUBMIT" at bounding box center [336, 222] width 52 height 12
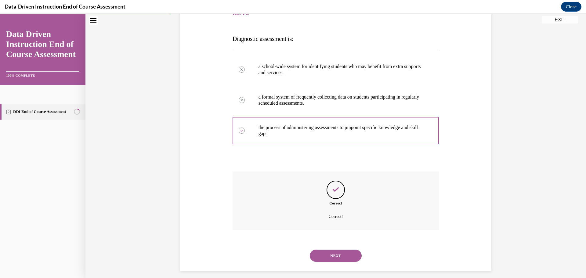
scroll to position [89, 0]
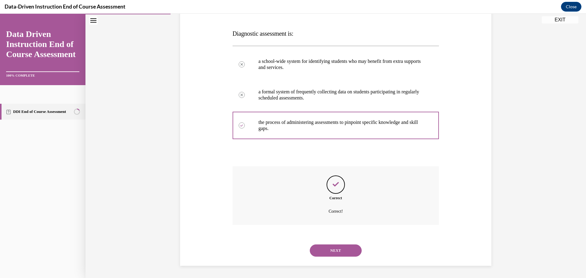
click at [342, 250] on button "NEXT" at bounding box center [336, 250] width 52 height 12
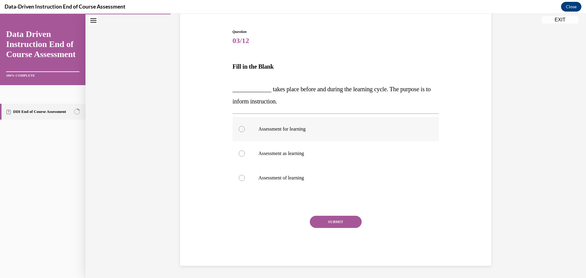
click at [267, 129] on p "Assessment for learning" at bounding box center [340, 129] width 165 height 6
click at [245, 129] on input "Assessment for learning" at bounding box center [242, 129] width 6 height 6
radio input "true"
click at [341, 223] on button "SUBMIT" at bounding box center [336, 222] width 52 height 12
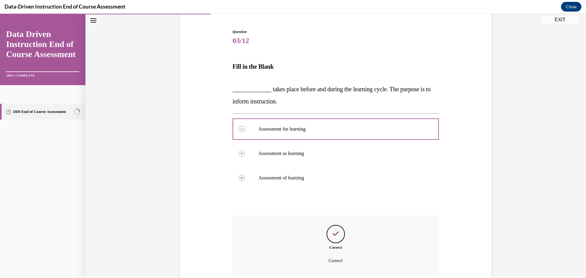
scroll to position [105, 0]
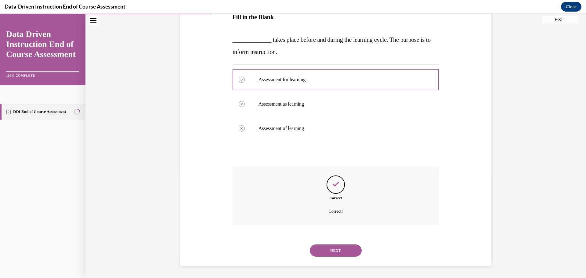
click at [336, 251] on button "NEXT" at bounding box center [336, 250] width 52 height 12
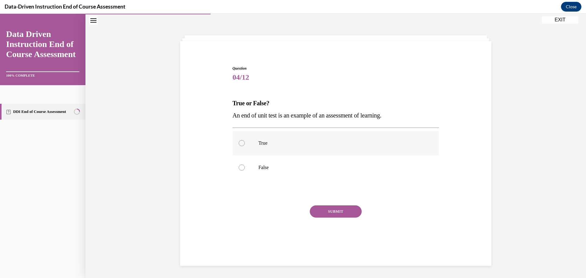
click at [263, 139] on label "True" at bounding box center [336, 143] width 207 height 24
click at [245, 140] on input "True" at bounding box center [242, 143] width 6 height 6
radio input "true"
click at [321, 212] on button "SUBMIT" at bounding box center [336, 211] width 52 height 12
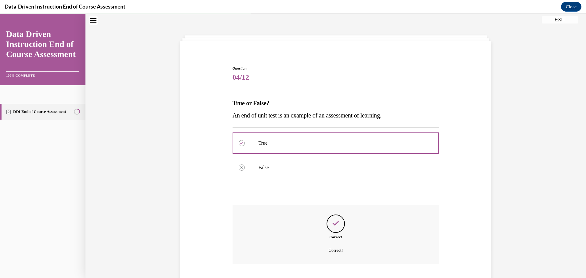
scroll to position [58, 0]
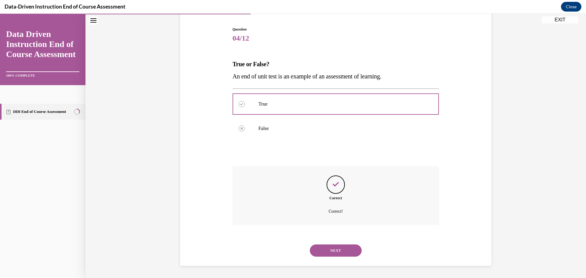
click at [322, 244] on button "NEXT" at bounding box center [336, 250] width 52 height 12
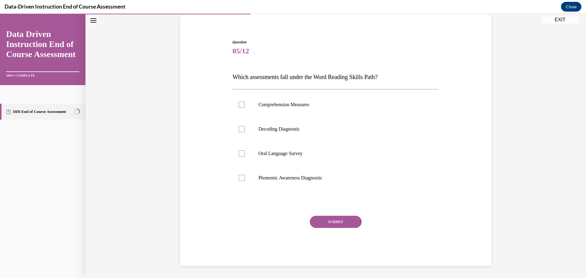
scroll to position [19, 0]
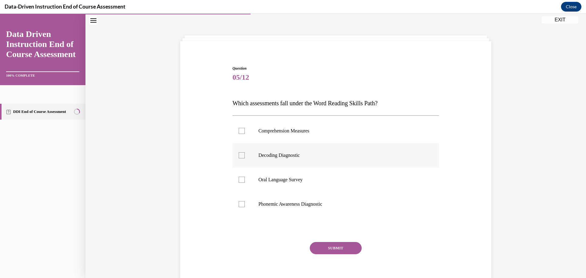
click at [265, 158] on p "Decoding Diagnostic" at bounding box center [340, 155] width 165 height 6
click at [245, 158] on input "Decoding Diagnostic" at bounding box center [242, 155] width 6 height 6
checkbox input "true"
click at [258, 200] on label "Phonemic Awareness Diagnostic" at bounding box center [336, 204] width 207 height 24
click at [245, 201] on input "Phonemic Awareness Diagnostic" at bounding box center [242, 204] width 6 height 6
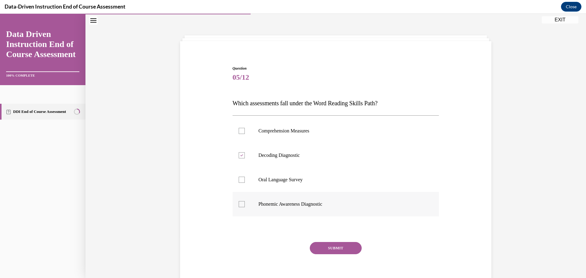
checkbox input "true"
click at [329, 240] on div "Question 05/12 Which assessments fall under the Word Reading Skills Path? Compr…" at bounding box center [336, 179] width 207 height 226
click at [327, 251] on button "SUBMIT" at bounding box center [336, 248] width 52 height 12
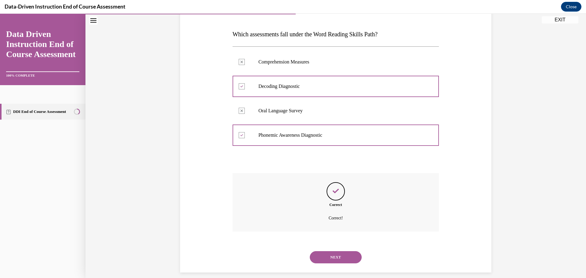
scroll to position [95, 0]
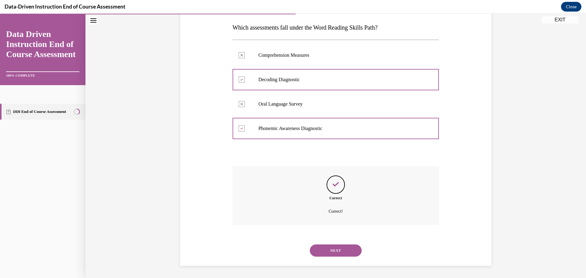
click at [335, 247] on button "NEXT" at bounding box center [336, 250] width 52 height 12
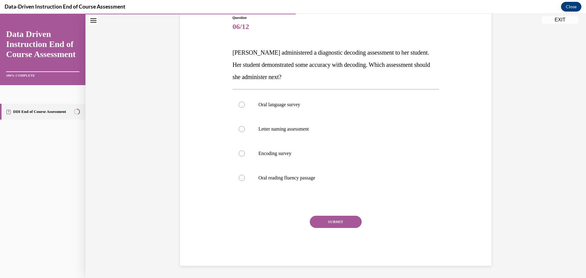
scroll to position [68, 0]
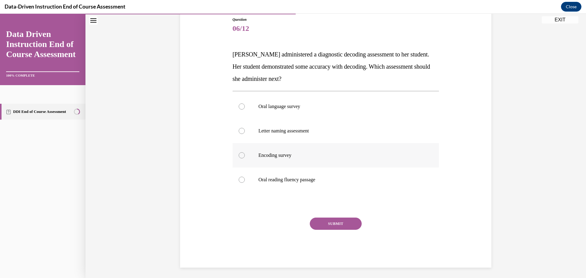
click at [286, 149] on label "Encoding survey" at bounding box center [336, 155] width 207 height 24
click at [245, 152] on input "Encoding survey" at bounding box center [242, 155] width 6 height 6
radio input "true"
click at [330, 225] on button "SUBMIT" at bounding box center [336, 224] width 52 height 12
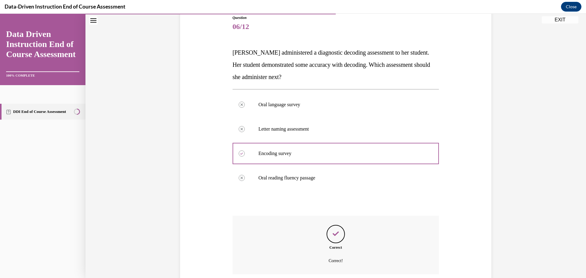
scroll to position [119, 0]
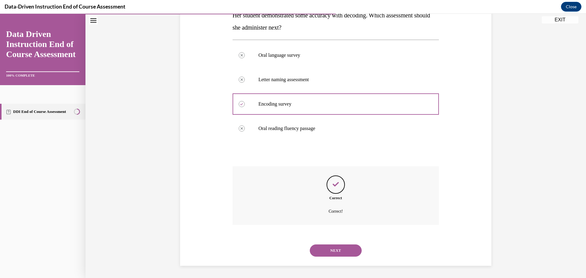
click at [338, 255] on button "NEXT" at bounding box center [336, 250] width 52 height 12
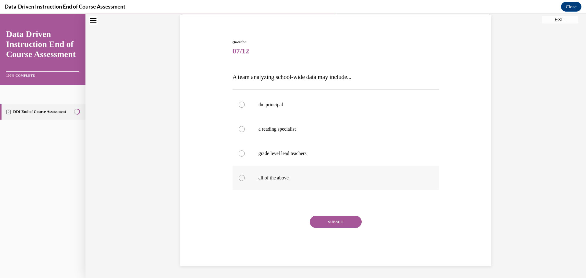
click at [275, 169] on label "all of the above" at bounding box center [336, 178] width 207 height 24
click at [245, 175] on input "all of the above" at bounding box center [242, 178] width 6 height 6
radio input "true"
click at [323, 226] on button "SUBMIT" at bounding box center [336, 222] width 52 height 12
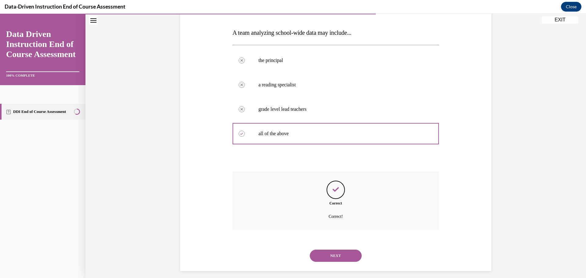
scroll to position [95, 0]
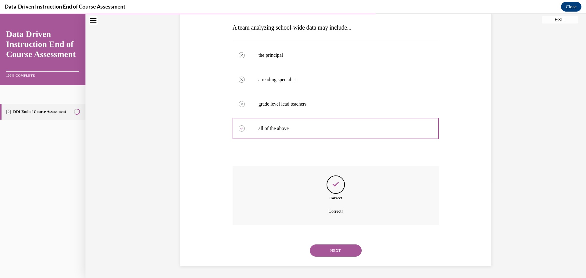
click at [348, 254] on button "NEXT" at bounding box center [336, 250] width 52 height 12
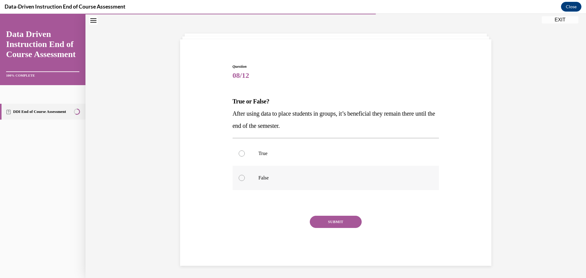
click at [267, 171] on label "False" at bounding box center [336, 178] width 207 height 24
click at [245, 175] on input "False" at bounding box center [242, 178] width 6 height 6
radio input "true"
click at [326, 227] on button "SUBMIT" at bounding box center [336, 222] width 52 height 12
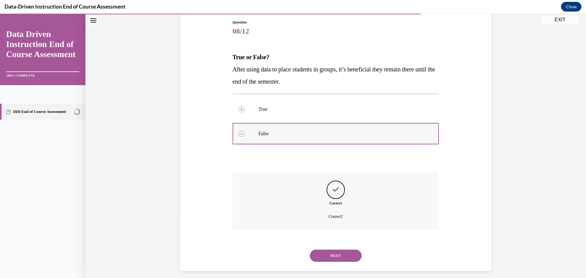
scroll to position [70, 0]
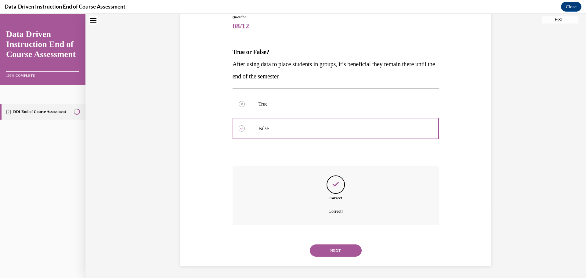
click at [321, 254] on button "NEXT" at bounding box center [336, 250] width 52 height 12
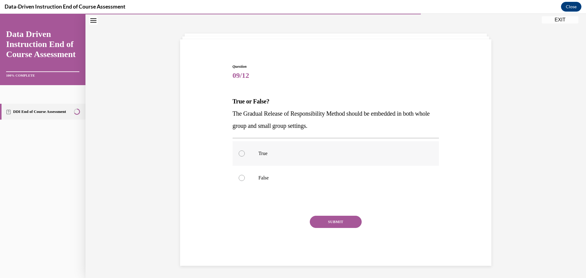
click at [281, 153] on p "True" at bounding box center [340, 153] width 165 height 6
click at [245, 153] on input "True" at bounding box center [242, 153] width 6 height 6
radio input "true"
click at [340, 223] on button "SUBMIT" at bounding box center [336, 222] width 52 height 12
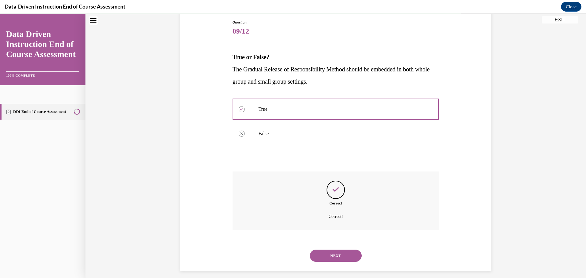
scroll to position [70, 0]
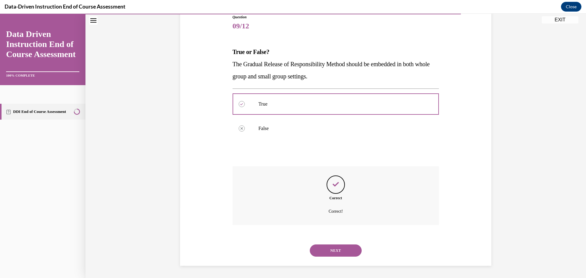
click at [341, 247] on button "NEXT" at bounding box center [336, 250] width 52 height 12
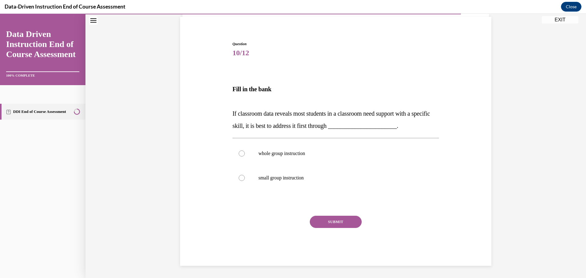
scroll to position [44, 0]
click at [321, 150] on label "whole group instruction" at bounding box center [336, 153] width 207 height 24
click at [245, 150] on input "whole group instruction" at bounding box center [242, 153] width 6 height 6
radio input "true"
click at [333, 224] on button "SUBMIT" at bounding box center [336, 222] width 52 height 12
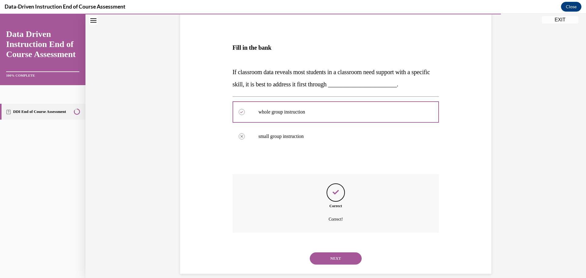
scroll to position [93, 0]
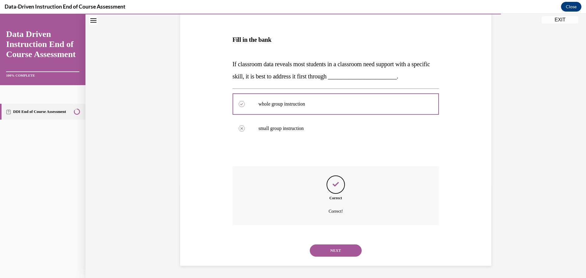
click at [347, 247] on button "NEXT" at bounding box center [336, 250] width 52 height 12
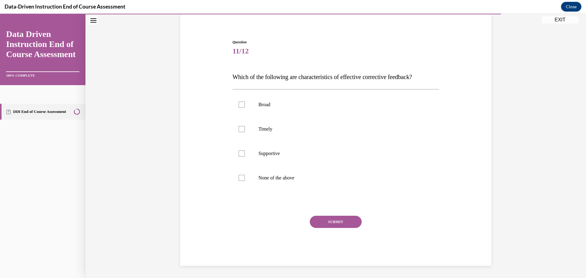
scroll to position [45, 0]
click at [287, 165] on label "Supportive" at bounding box center [336, 153] width 207 height 24
click at [245, 157] on input "Supportive" at bounding box center [242, 153] width 6 height 6
checkbox input "true"
click at [285, 124] on label "Timely" at bounding box center [336, 129] width 207 height 24
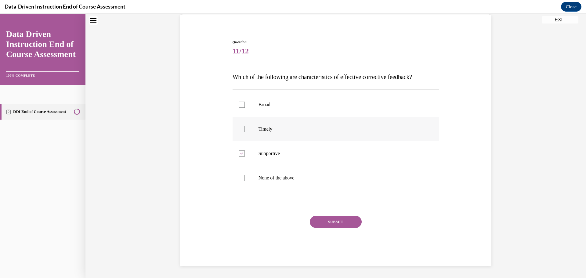
click at [245, 126] on input "Timely" at bounding box center [242, 129] width 6 height 6
checkbox input "true"
click at [341, 223] on button "SUBMIT" at bounding box center [336, 222] width 52 height 12
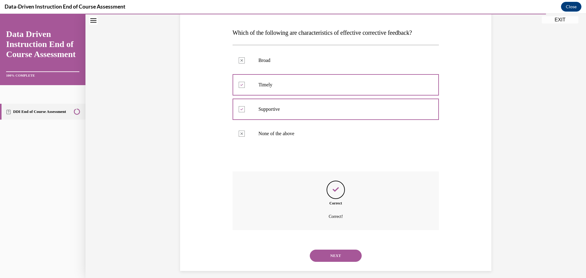
scroll to position [95, 0]
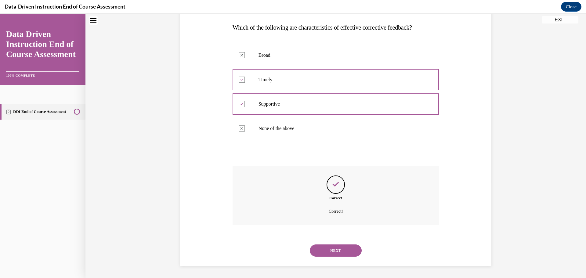
click at [346, 245] on button "NEXT" at bounding box center [336, 250] width 52 height 12
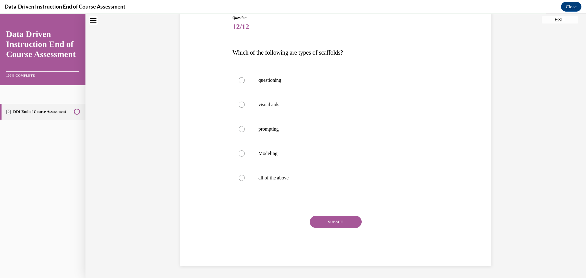
scroll to position [68, 0]
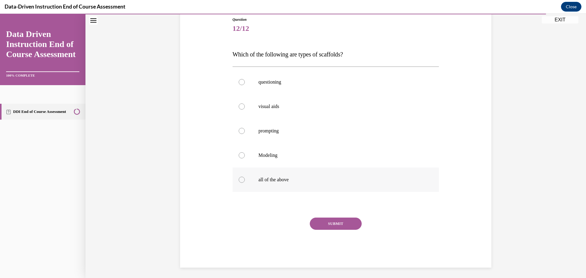
click at [290, 185] on label "all of the above" at bounding box center [336, 180] width 207 height 24
click at [245, 183] on input "all of the above" at bounding box center [242, 180] width 6 height 6
radio input "true"
click at [335, 224] on button "SUBMIT" at bounding box center [336, 224] width 52 height 12
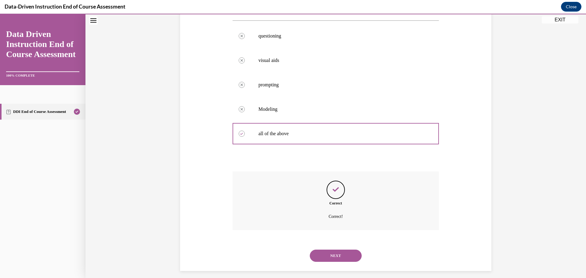
scroll to position [119, 0]
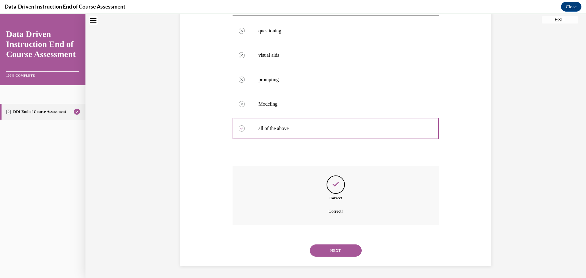
click at [332, 253] on button "NEXT" at bounding box center [336, 250] width 52 height 12
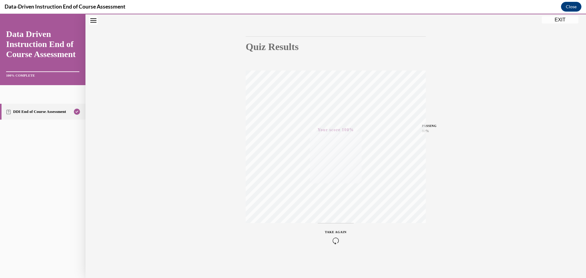
click at [434, 177] on div "Quiz Results PASSING 80% Your score 100% Passed PASSING 80% Your score Your sco…" at bounding box center [335, 131] width 500 height 294
click at [563, 18] on button "EXIT" at bounding box center [560, 19] width 37 height 7
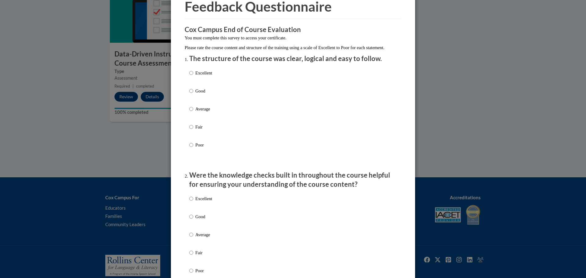
scroll to position [31, 0]
click at [196, 102] on label "Good" at bounding box center [200, 96] width 23 height 16
click at [193, 95] on input "Good" at bounding box center [191, 91] width 4 height 7
radio input "true"
click at [200, 221] on p "Good" at bounding box center [203, 217] width 17 height 7
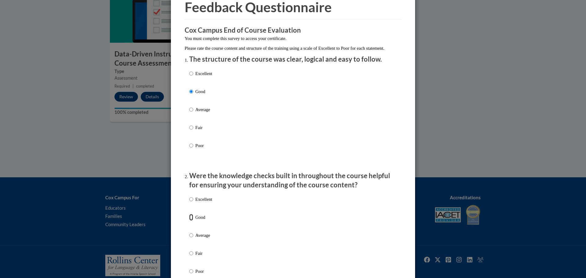
click at [193, 221] on input "Good" at bounding box center [191, 217] width 4 height 7
radio input "true"
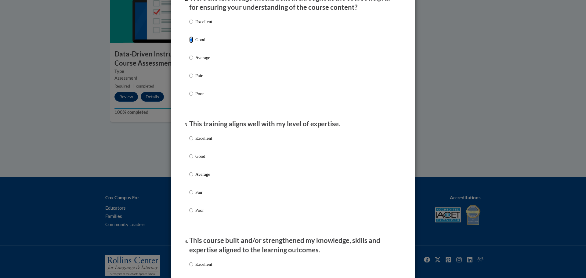
scroll to position [214, 0]
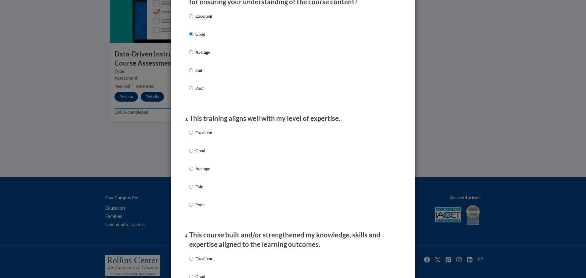
click at [216, 146] on div "Excellent Good Average Fair Poor" at bounding box center [292, 175] width 207 height 99
click at [215, 157] on div "Excellent Good Average Fair Poor" at bounding box center [292, 175] width 207 height 99
click at [190, 154] on input "Good" at bounding box center [191, 150] width 4 height 7
radio input "true"
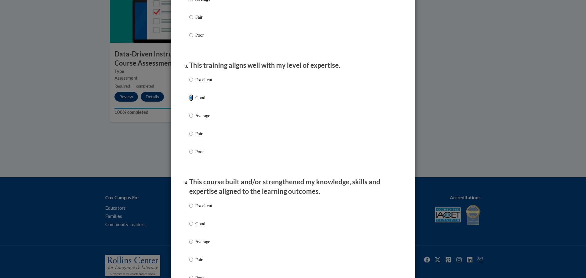
scroll to position [366, 0]
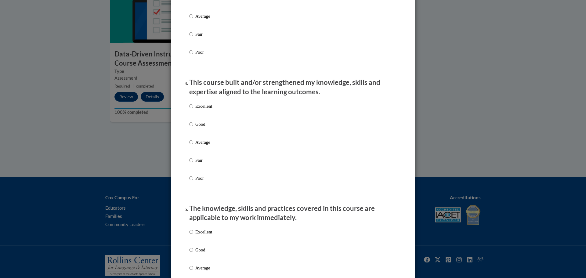
click at [192, 132] on label "Good" at bounding box center [200, 129] width 23 height 16
click at [192, 128] on input "Good" at bounding box center [191, 124] width 4 height 7
radio input "true"
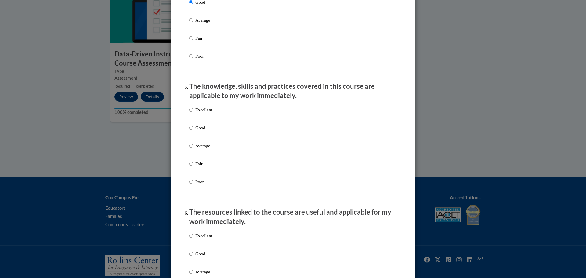
click at [207, 131] on p "Good" at bounding box center [203, 127] width 17 height 7
click at [193, 131] on input "Good" at bounding box center [191, 127] width 4 height 7
radio input "true"
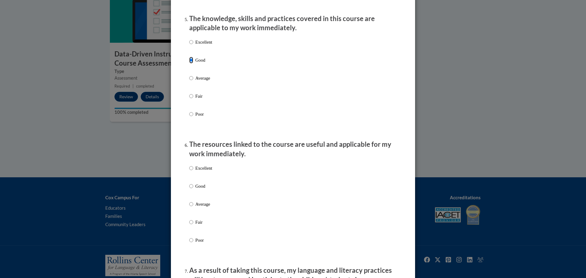
scroll to position [641, 0]
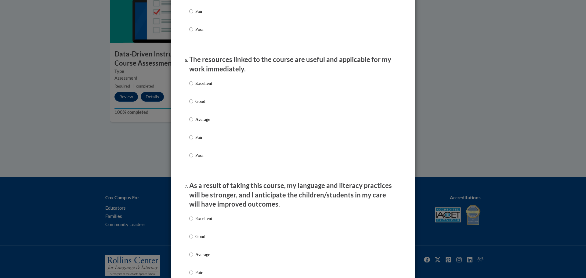
click at [202, 110] on label "Good" at bounding box center [200, 106] width 23 height 16
click at [193, 105] on input "Good" at bounding box center [191, 101] width 4 height 7
radio input "true"
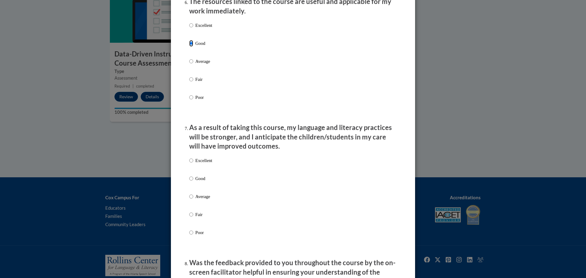
scroll to position [824, 0]
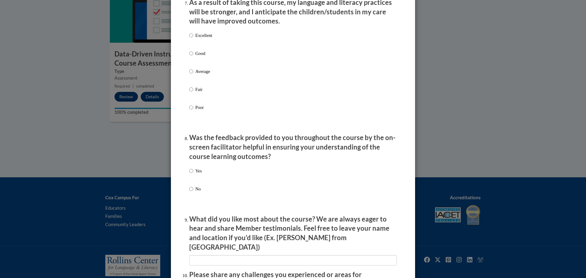
click at [203, 57] on p "Good" at bounding box center [203, 53] width 17 height 7
click at [193, 57] on input "Good" at bounding box center [191, 53] width 4 height 7
radio input "true"
click at [202, 174] on div "Yes No" at bounding box center [292, 186] width 207 height 45
click at [200, 175] on div "Yes No" at bounding box center [292, 186] width 207 height 45
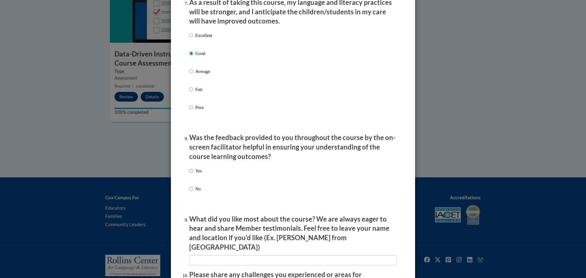
click at [196, 174] on p "Yes" at bounding box center [198, 171] width 6 height 7
click at [193, 174] on input "Yes" at bounding box center [191, 171] width 4 height 7
radio input "true"
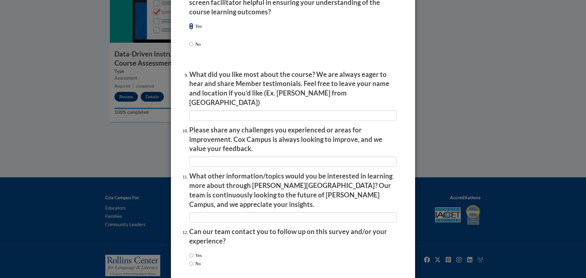
scroll to position [990, 0]
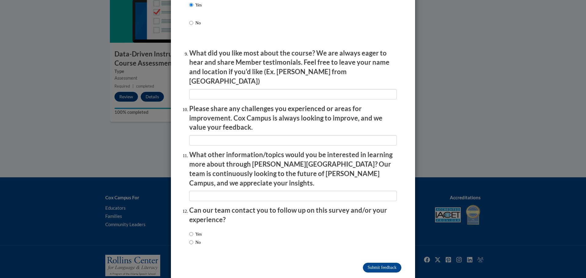
click at [243, 206] on p "Can our team contact you to follow up on this survey and/or your experience?" at bounding box center [292, 215] width 207 height 19
click at [239, 206] on p "Can our team contact you to follow up on this survey and/or your experience?" at bounding box center [292, 215] width 207 height 19
click at [237, 206] on p "Can our team contact you to follow up on this survey and/or your experience?" at bounding box center [292, 215] width 207 height 19
click at [193, 231] on label "Yes" at bounding box center [195, 234] width 13 height 7
click at [193, 231] on input "Yes" at bounding box center [191, 234] width 4 height 7
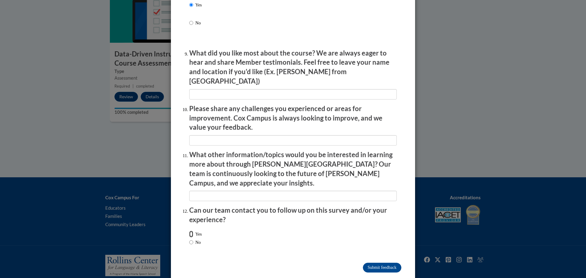
radio input "true"
click at [381, 263] on input "Submit feedback" at bounding box center [382, 268] width 38 height 10
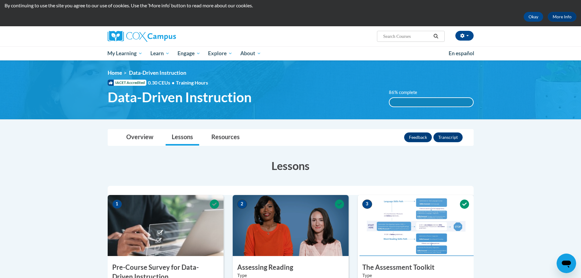
scroll to position [0, 0]
